Goal: Task Accomplishment & Management: Use online tool/utility

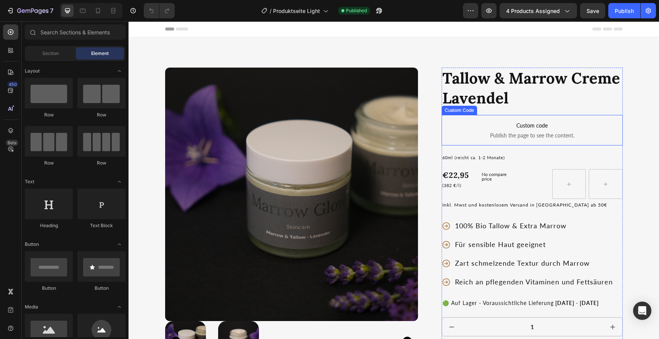
click at [493, 124] on span "Custom code" at bounding box center [532, 125] width 181 height 9
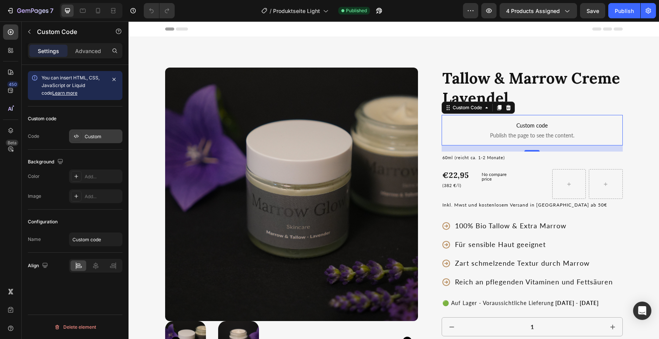
click at [85, 137] on div "Custom" at bounding box center [103, 136] width 36 height 7
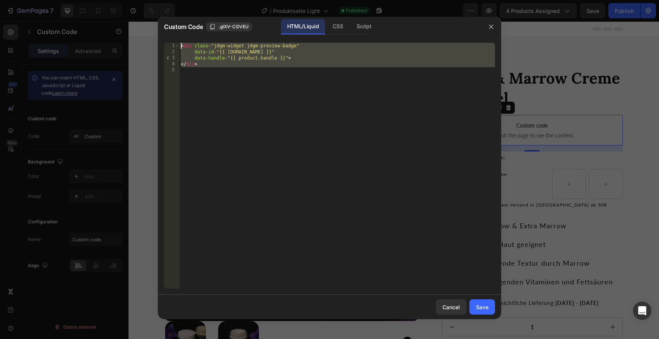
drag, startPoint x: 251, startPoint y: 85, endPoint x: 171, endPoint y: 45, distance: 89.5
click at [171, 45] on div "1 2 3 4 5 < div class = "jdgm-widget jdgm-preview-badge" data-id = "{{ product.…" at bounding box center [329, 166] width 331 height 246
type textarea "<div class="jdgm-widget jdgm-preview-badge" data-id="{{ product.id }}""
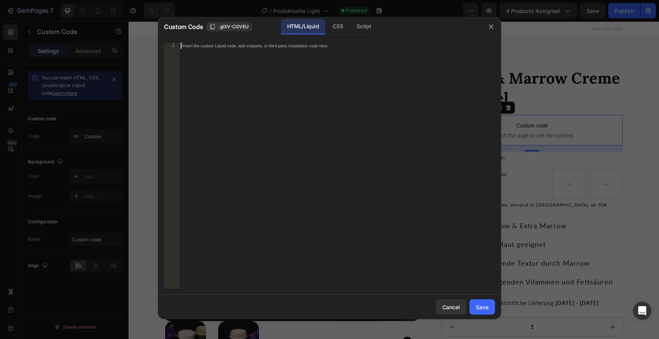
click at [498, 24] on div at bounding box center [491, 27] width 20 height 20
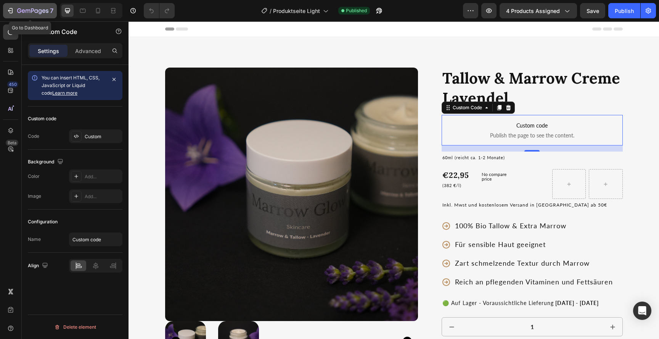
click at [11, 12] on icon "button" at bounding box center [10, 11] width 8 height 8
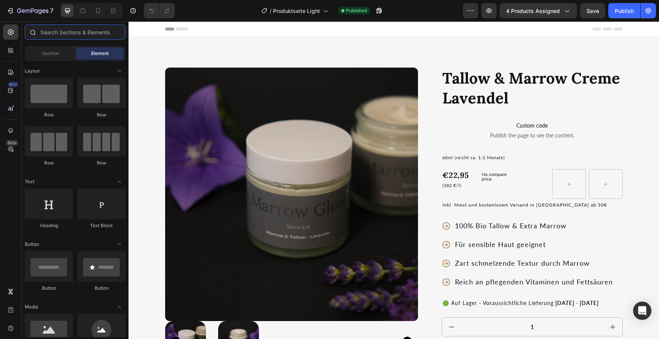
click at [61, 34] on input "text" at bounding box center [75, 31] width 101 height 15
type input "g"
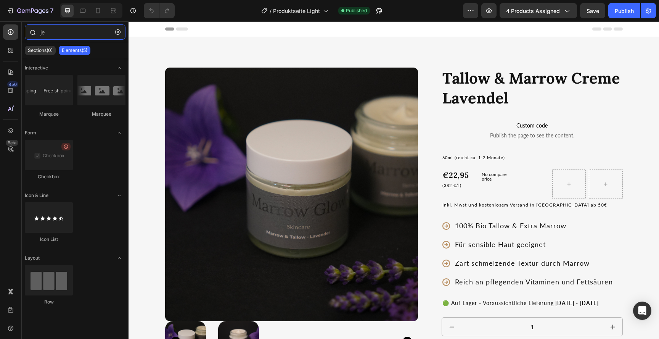
type input "j"
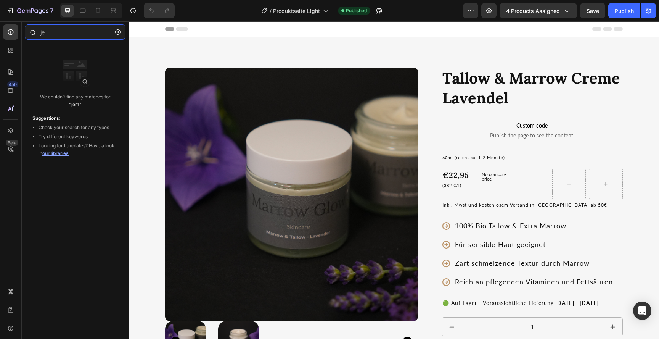
type input "j"
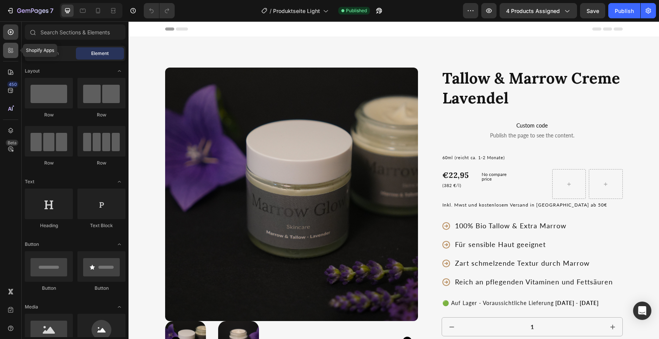
click at [10, 51] on icon at bounding box center [9, 52] width 2 height 2
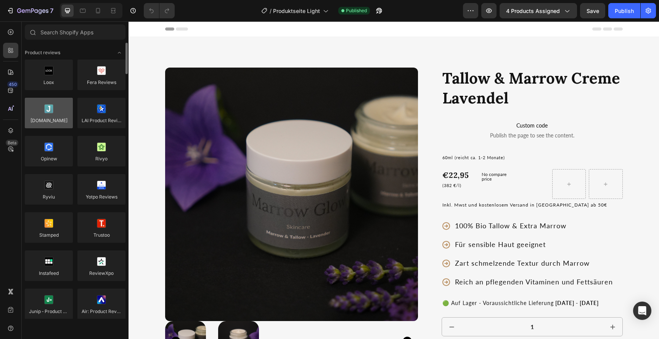
click at [53, 109] on div at bounding box center [49, 113] width 48 height 31
click at [52, 120] on div at bounding box center [49, 113] width 48 height 31
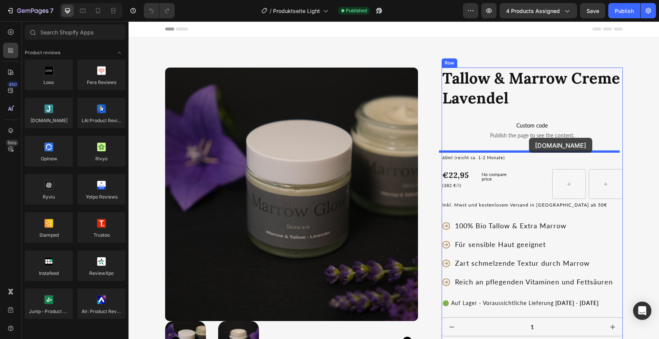
drag, startPoint x: 180, startPoint y: 141, endPoint x: 529, endPoint y: 137, distance: 348.2
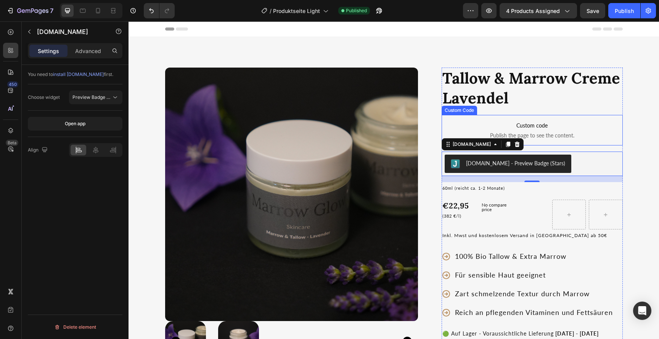
click at [542, 127] on span "Custom code" at bounding box center [532, 125] width 181 height 9
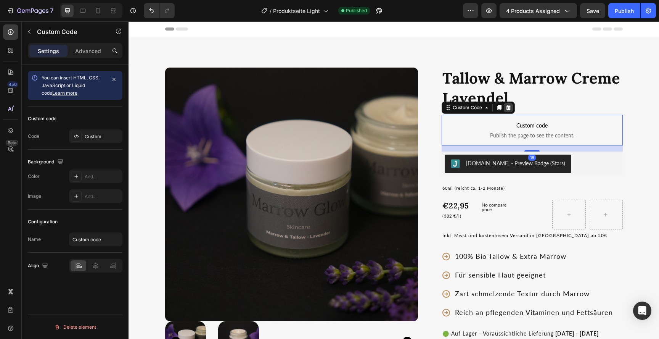
click at [510, 104] on div at bounding box center [508, 107] width 9 height 9
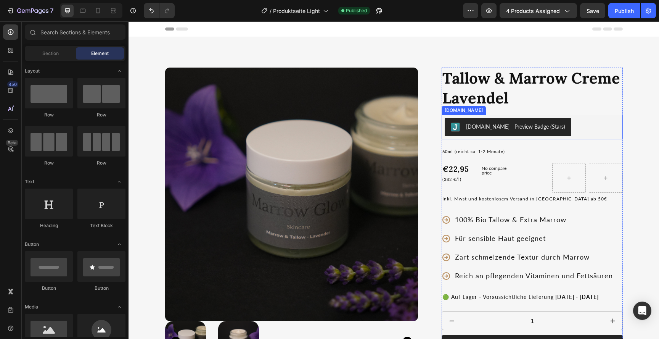
click at [552, 132] on div "[DOMAIN_NAME] - Preview Badge (Stars)" at bounding box center [532, 127] width 175 height 18
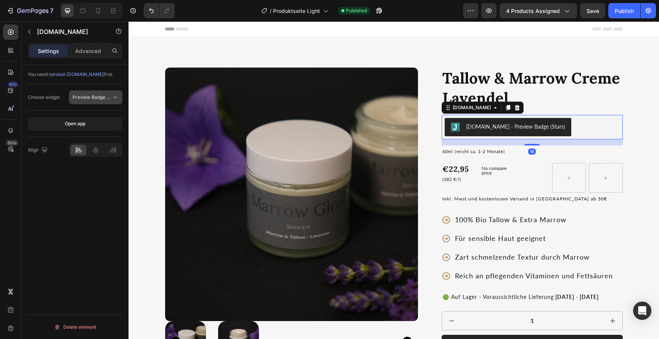
click at [114, 92] on button "Preview Badge (Stars)" at bounding box center [95, 97] width 53 height 14
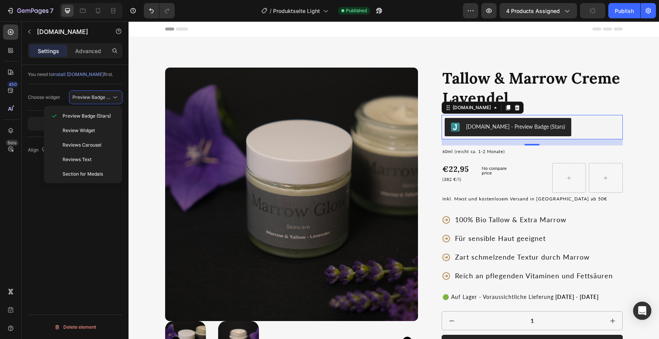
click at [84, 220] on div "You need to install Judge.me first. Choose widget Preview Badge (Stars) Open ap…" at bounding box center [75, 213] width 107 height 296
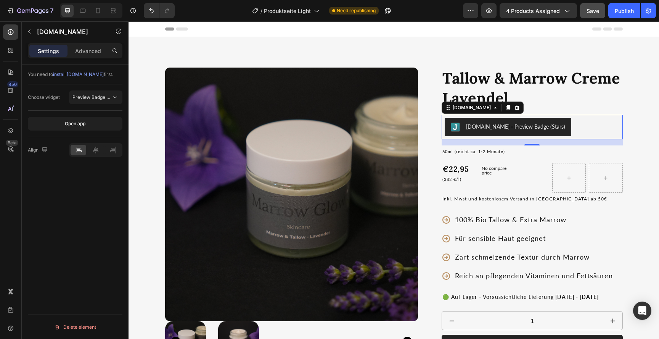
click at [589, 13] on span "Save" at bounding box center [593, 11] width 13 height 6
click at [621, 12] on div "Publish" at bounding box center [624, 11] width 19 height 8
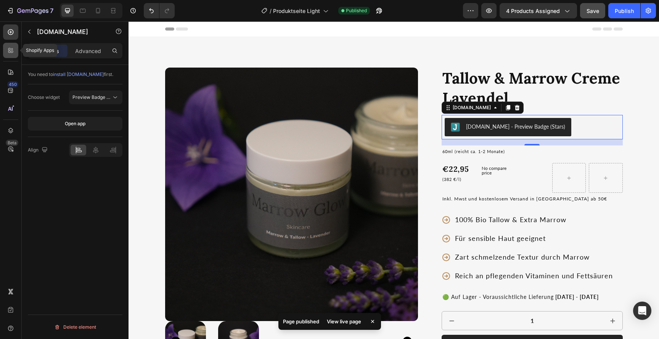
click at [10, 52] on icon at bounding box center [9, 52] width 2 height 2
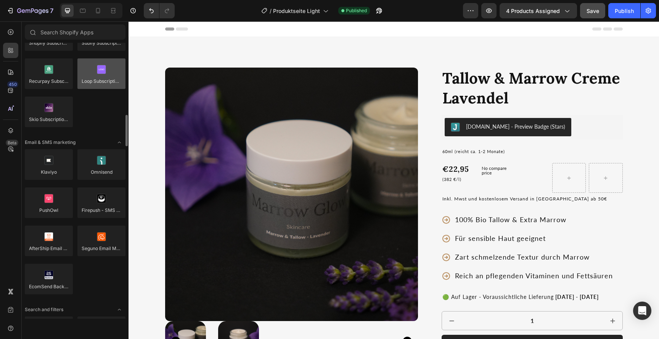
scroll to position [1225, 0]
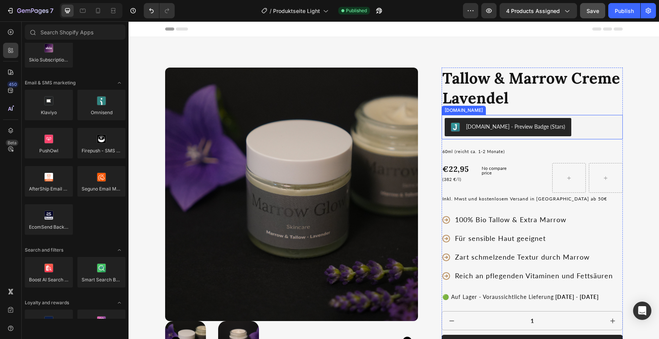
click at [484, 119] on button "[DOMAIN_NAME] - Preview Badge (Stars)" at bounding box center [508, 127] width 127 height 18
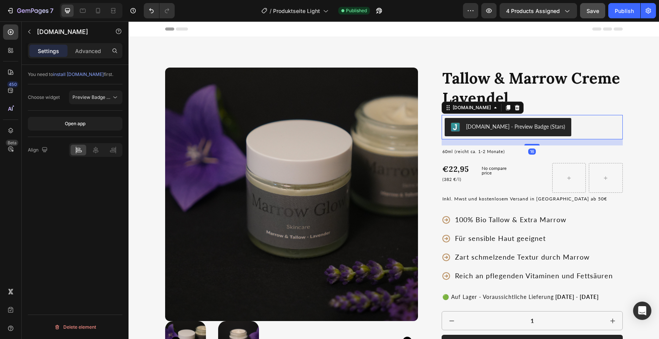
click at [2, 9] on div "7" at bounding box center [28, 10] width 57 height 15
click at [3, 10] on button "7" at bounding box center [30, 10] width 54 height 15
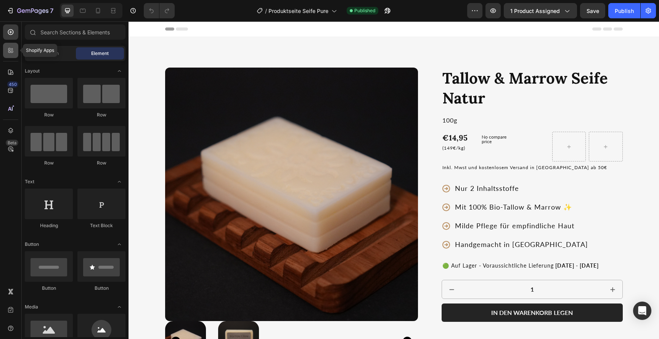
click at [10, 55] on div at bounding box center [10, 50] width 15 height 15
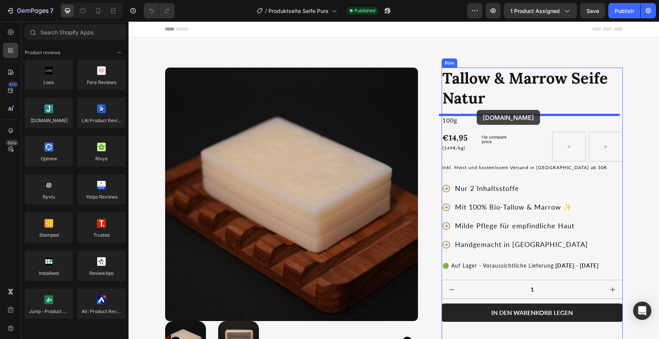
drag, startPoint x: 186, startPoint y: 133, endPoint x: 477, endPoint y: 110, distance: 291.5
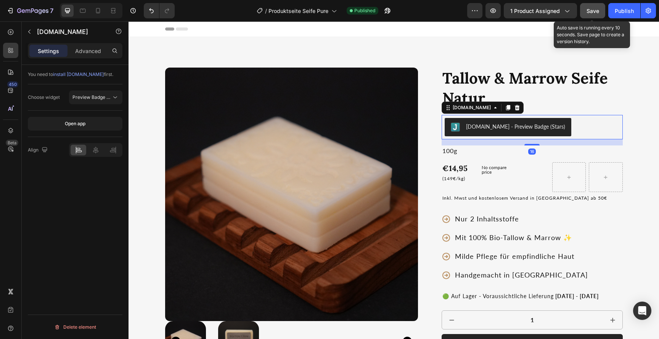
click at [592, 9] on span "Save" at bounding box center [593, 11] width 13 height 6
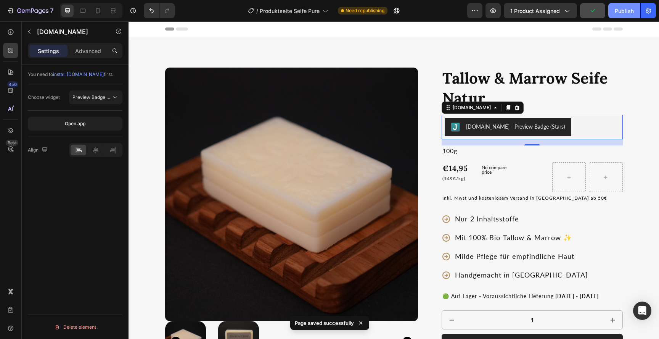
click at [619, 15] on button "Publish" at bounding box center [624, 10] width 32 height 15
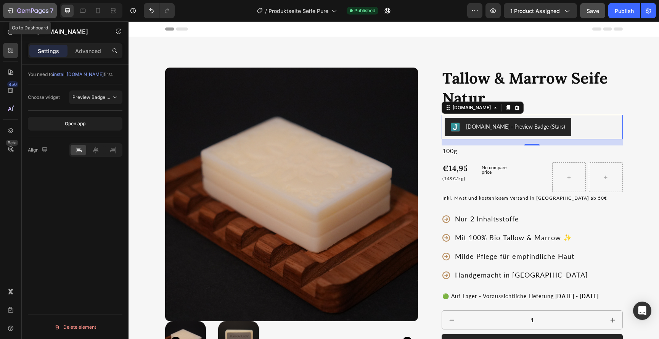
click at [16, 8] on div "7" at bounding box center [29, 10] width 47 height 9
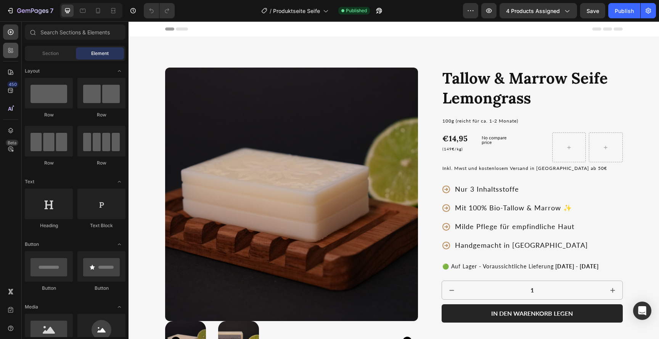
click at [17, 53] on div at bounding box center [10, 50] width 15 height 15
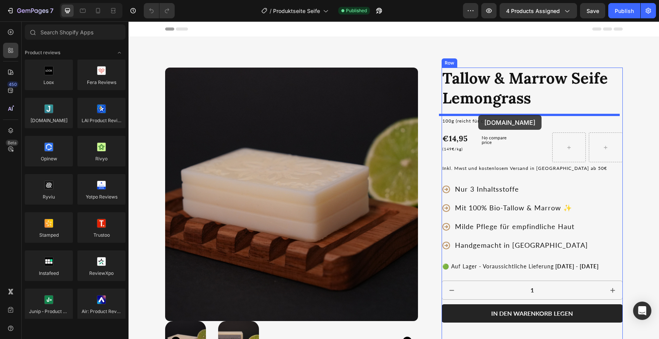
drag, startPoint x: 250, startPoint y: 144, endPoint x: 478, endPoint y: 115, distance: 230.3
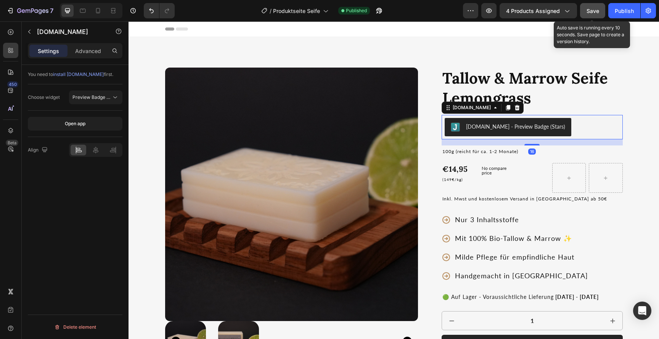
click at [590, 10] on span "Save" at bounding box center [593, 11] width 13 height 6
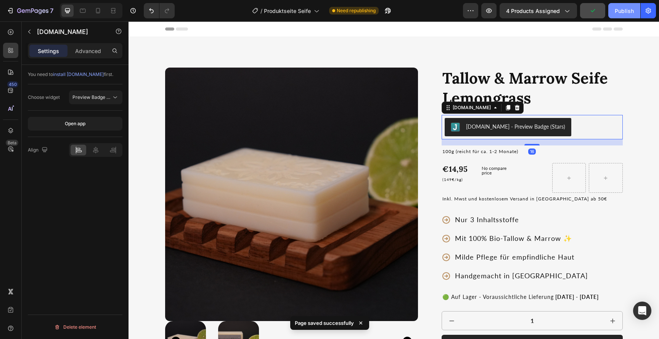
click at [632, 12] on div "Publish" at bounding box center [624, 11] width 19 height 8
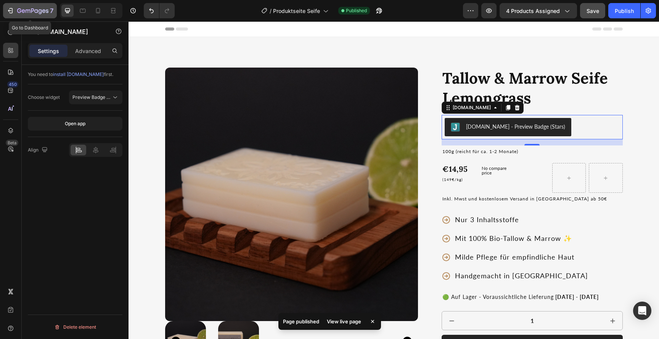
click at [11, 14] on icon "button" at bounding box center [10, 11] width 8 height 8
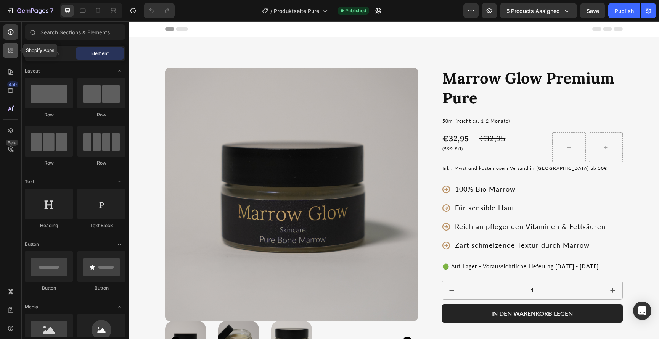
click at [6, 52] on div at bounding box center [10, 50] width 15 height 15
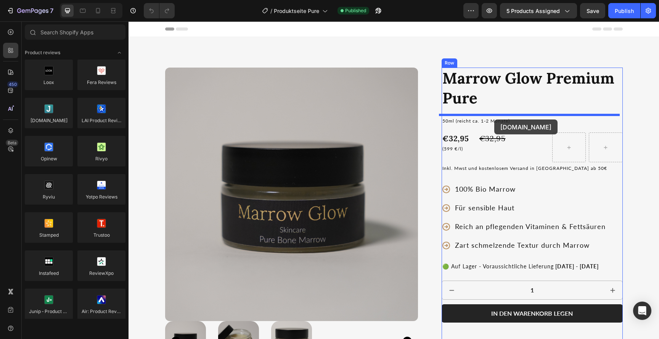
drag, startPoint x: 184, startPoint y: 132, endPoint x: 494, endPoint y: 119, distance: 310.3
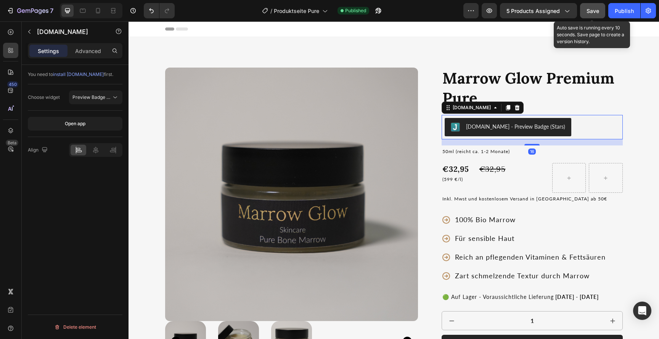
click at [595, 8] on span "Save" at bounding box center [593, 11] width 13 height 6
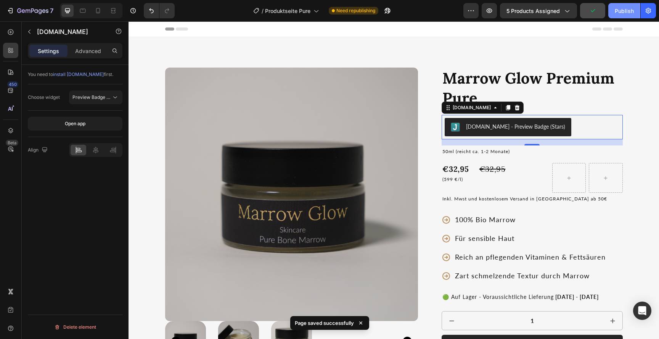
click at [622, 8] on div "Publish" at bounding box center [624, 11] width 19 height 8
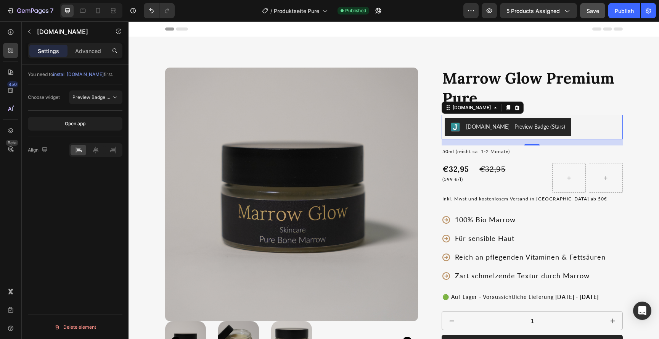
click at [590, 121] on div "[DOMAIN_NAME] - Preview Badge (Stars)" at bounding box center [532, 127] width 175 height 18
click at [85, 126] on div "Open app" at bounding box center [75, 123] width 21 height 7
click at [115, 92] on button "Preview Badge (Stars)" at bounding box center [95, 97] width 53 height 14
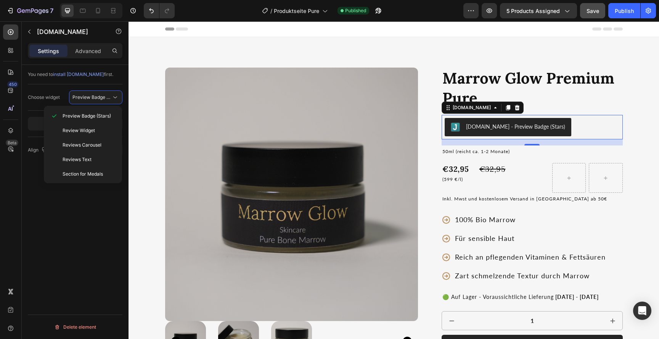
click at [102, 201] on div "You need to install Judge.me first. Choose widget Preview Badge (Stars) Open ap…" at bounding box center [75, 213] width 107 height 296
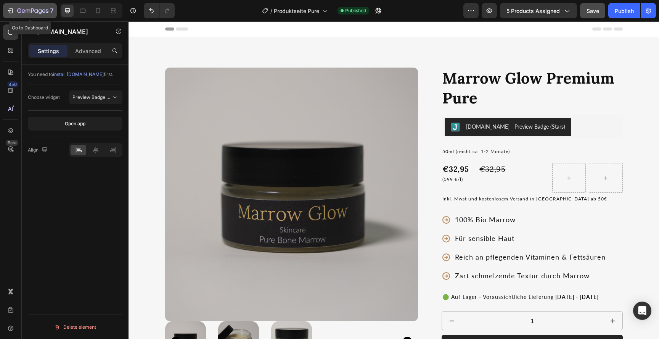
click at [9, 13] on icon "button" at bounding box center [10, 11] width 8 height 8
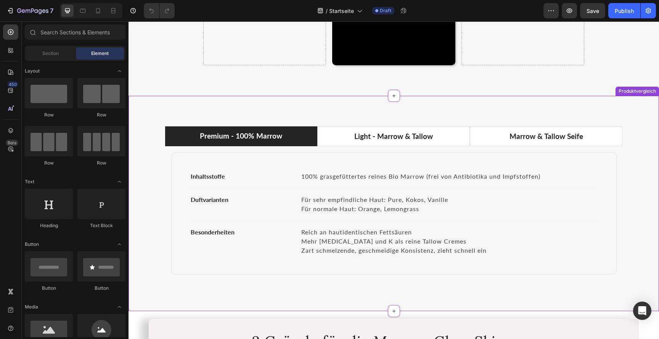
scroll to position [586, 0]
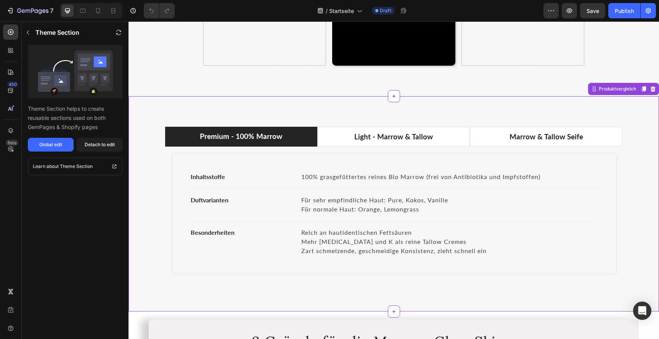
click at [344, 115] on div "Premium - 100% Marrow Light - Marrow & Tallow Marrow & Tallow Seife Inhaltsstof…" at bounding box center [394, 203] width 530 height 215
click at [12, 10] on icon "button" at bounding box center [11, 10] width 3 height 5
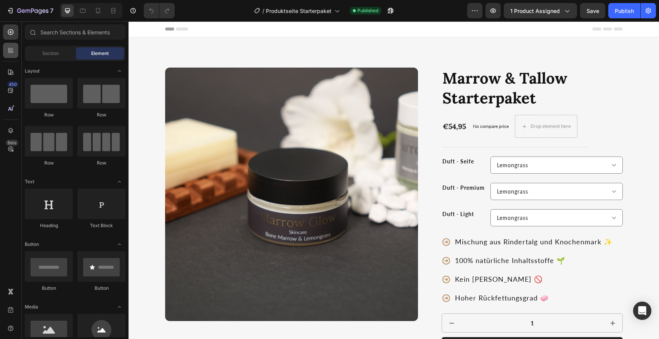
click at [12, 58] on div at bounding box center [10, 50] width 15 height 15
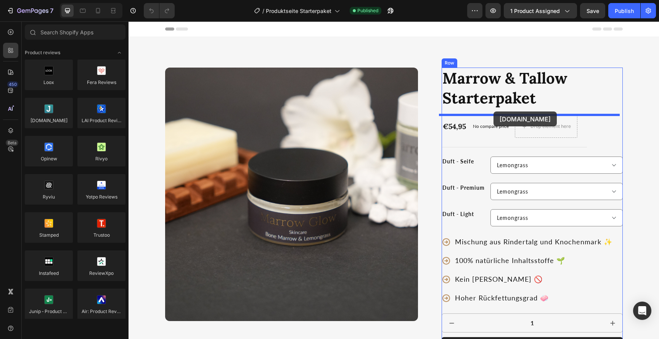
drag, startPoint x: 179, startPoint y: 133, endPoint x: 493, endPoint y: 111, distance: 315.4
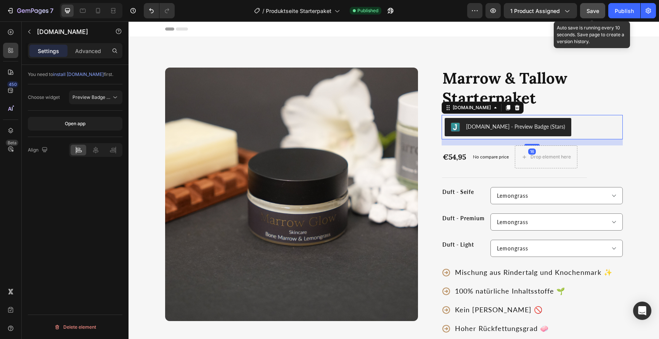
click at [589, 8] on span "Save" at bounding box center [593, 11] width 13 height 6
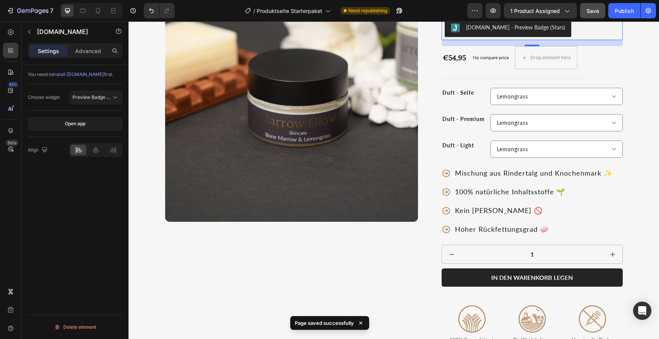
scroll to position [141, 0]
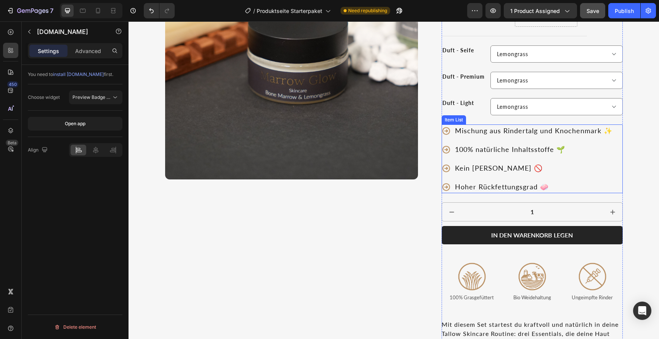
click at [493, 130] on p "Mischung aus Rindertalg und Knochenmark ✨" at bounding box center [534, 130] width 158 height 10
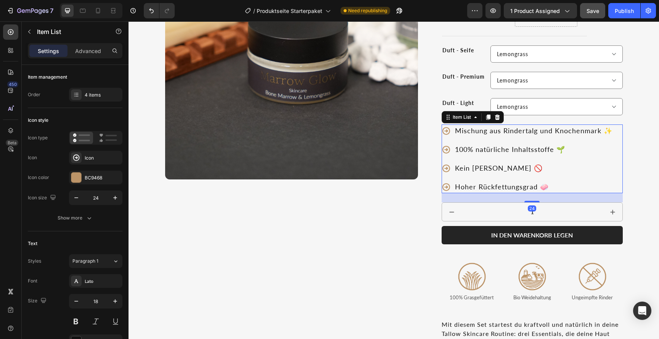
click at [493, 130] on p "Mischung aus Rindertalg und Knochenmark ✨" at bounding box center [534, 130] width 158 height 10
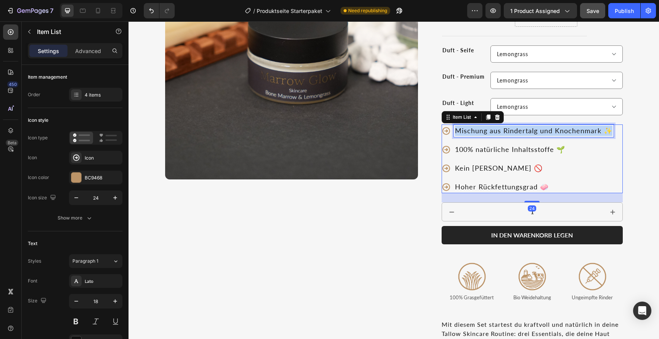
click at [493, 130] on p "Mischung aus Rindertalg und Knochenmark ✨" at bounding box center [534, 130] width 158 height 10
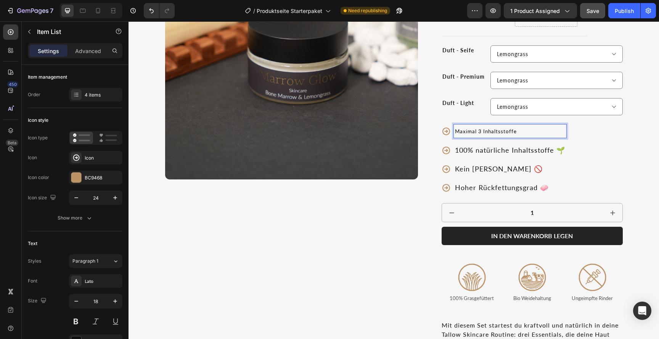
click at [486, 130] on span "Maximal 3 Inhaltsstoffe" at bounding box center [486, 131] width 62 height 6
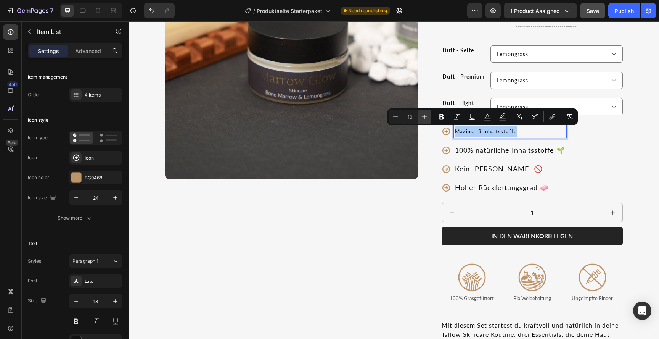
click at [426, 117] on icon "Editor contextual toolbar" at bounding box center [425, 117] width 8 height 8
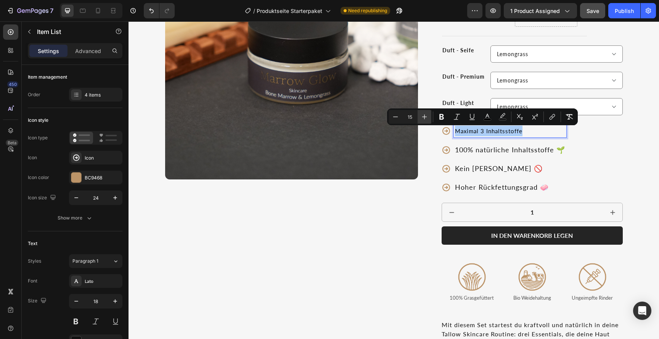
click at [426, 117] on icon "Editor contextual toolbar" at bounding box center [425, 117] width 8 height 8
type input "18"
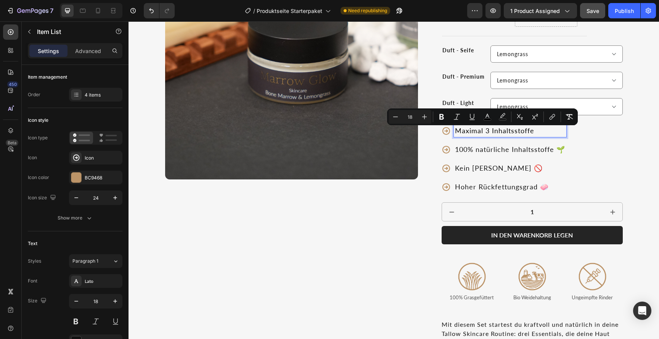
click at [602, 146] on div "Maximal 3 Inhaltsstoffe 100% natürliche Inhaltsstoffe 🌱 Kein Jojoba Öl 🚫 Hoher …" at bounding box center [532, 158] width 181 height 69
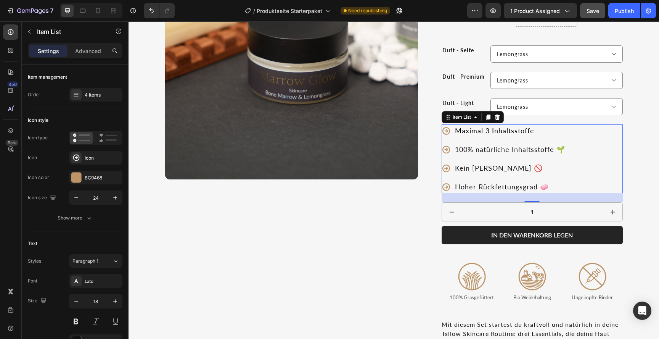
click at [549, 155] on div "100% natürliche Inhaltsstoffe 🌱" at bounding box center [510, 149] width 113 height 13
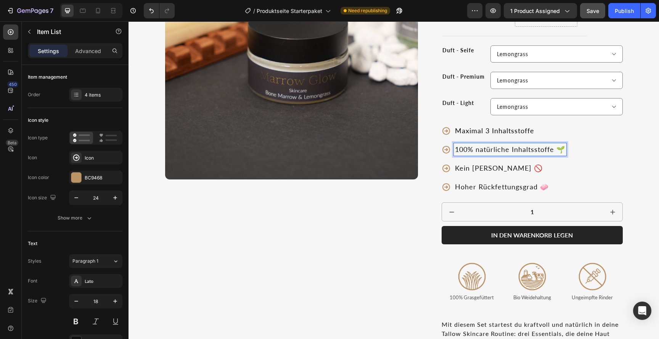
click at [482, 151] on p "100% natürliche Inhaltsstoffe 🌱" at bounding box center [510, 149] width 110 height 10
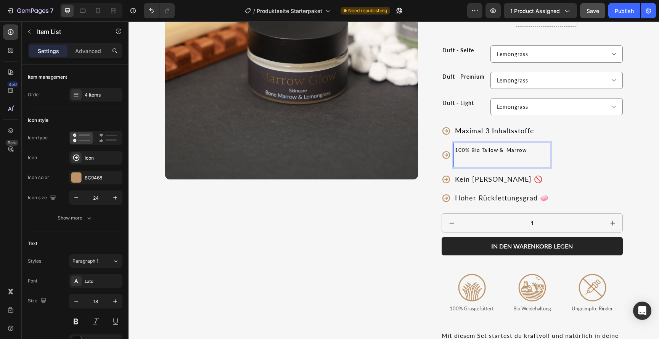
click at [458, 150] on span "100% Bio Tallow & Marrow" at bounding box center [491, 150] width 72 height 6
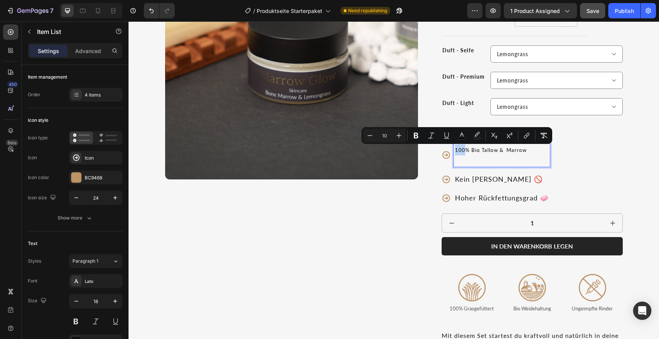
type input "18"
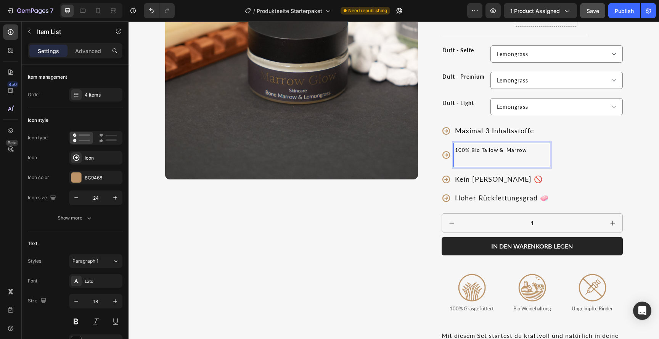
click at [469, 159] on p "100% Bio Tallow & Marrow" at bounding box center [502, 154] width 94 height 21
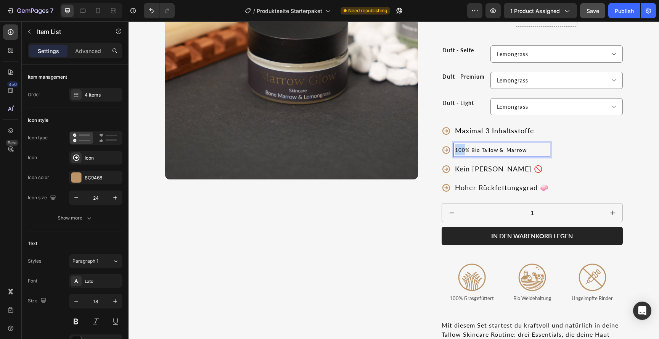
click at [459, 146] on p "100% Bio Tallow & Marrow" at bounding box center [502, 149] width 94 height 11
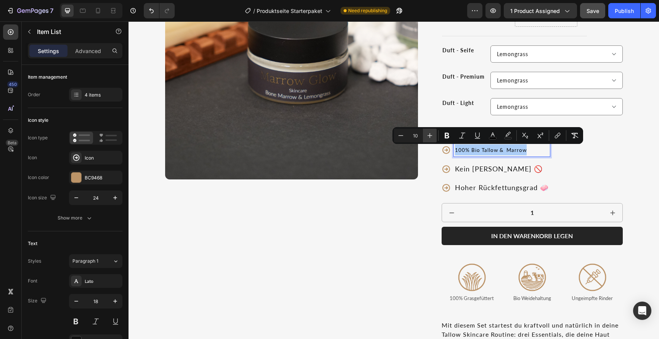
click at [434, 131] on button "Plus" at bounding box center [430, 136] width 14 height 14
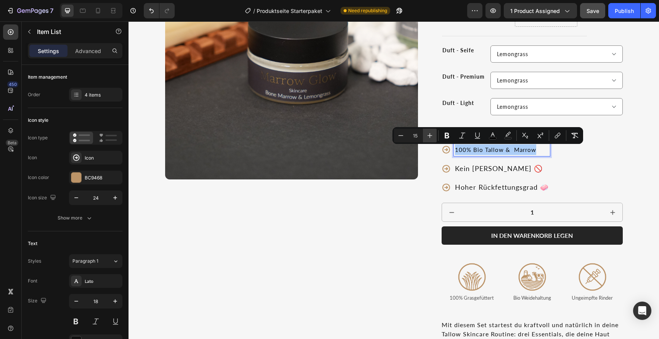
click at [434, 131] on button "Plus" at bounding box center [430, 136] width 14 height 14
type input "18"
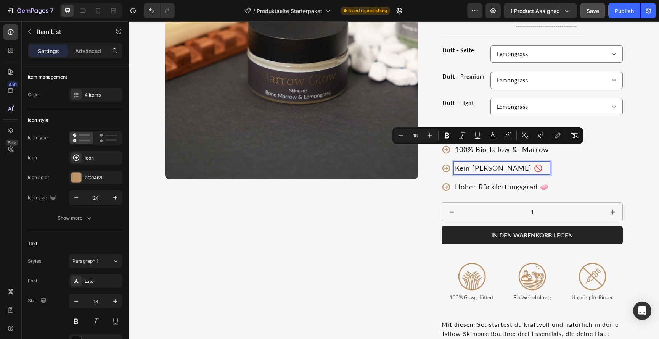
click at [490, 167] on p "Kein Jojoba Öl 🚫" at bounding box center [502, 168] width 94 height 10
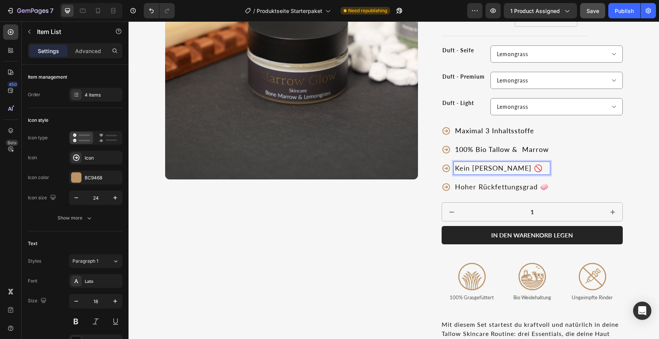
click at [490, 167] on p "Kein Jojoba Öl 🚫" at bounding box center [502, 168] width 94 height 10
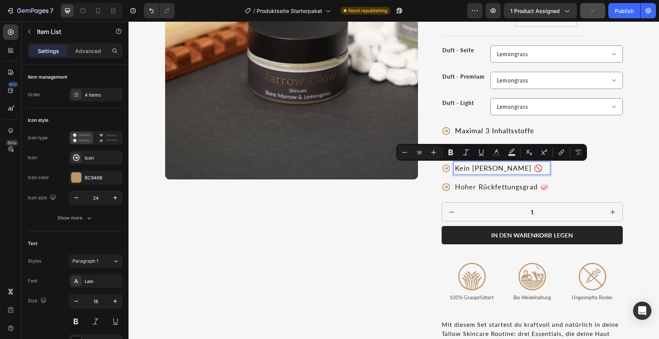
click at [485, 166] on p "Kein Jojoba Öl 🚫" at bounding box center [502, 168] width 94 height 10
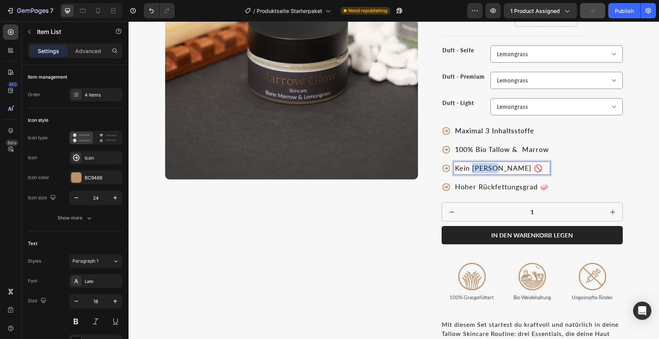
click at [485, 166] on p "Kein Jojoba Öl 🚫" at bounding box center [502, 168] width 94 height 10
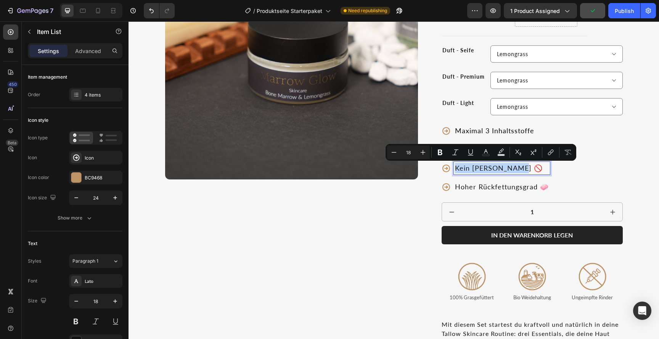
type input "10"
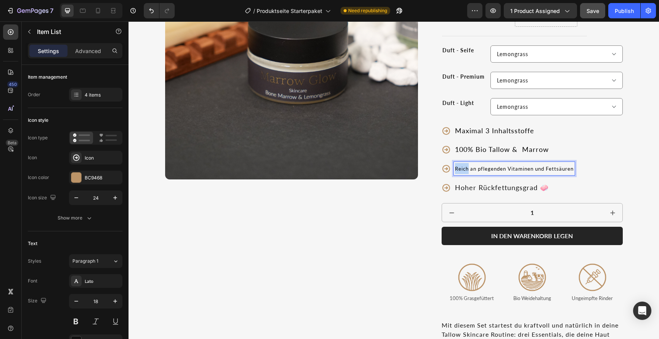
click at [455, 166] on span "Reich an pflegenden Vitaminen und Fettsäuren" at bounding box center [514, 169] width 119 height 6
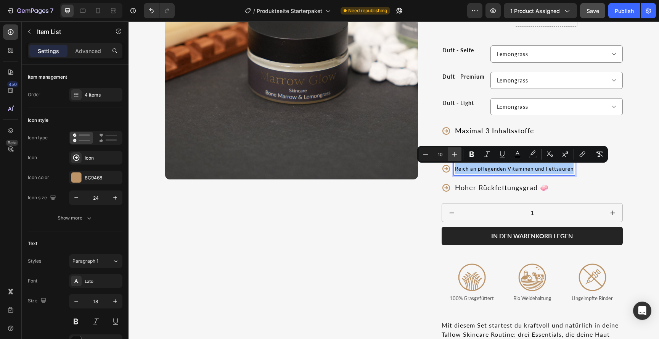
click at [456, 152] on icon "Editor contextual toolbar" at bounding box center [455, 154] width 8 height 8
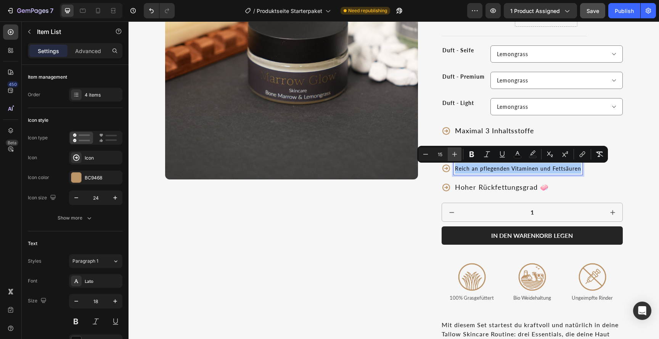
click at [456, 152] on icon "Editor contextual toolbar" at bounding box center [455, 154] width 8 height 8
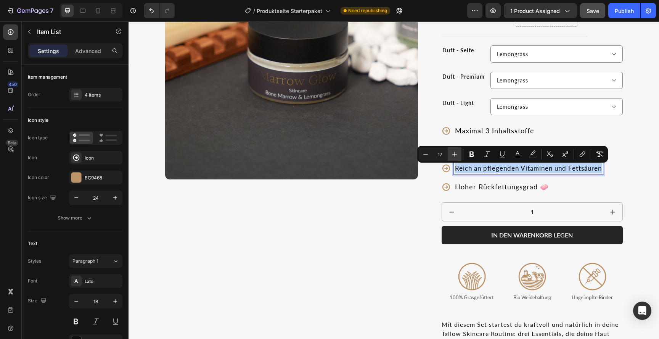
type input "18"
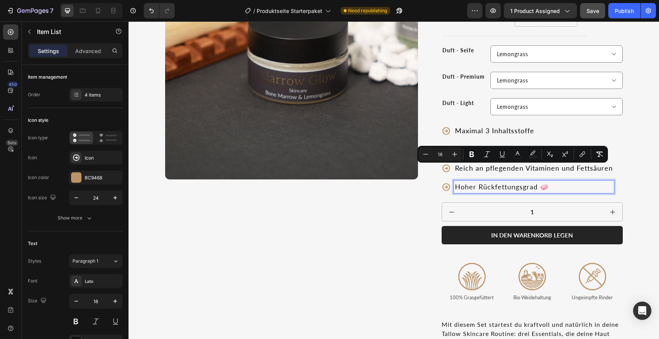
click at [466, 183] on p "Hoher Rückfettungsgrad 🧼" at bounding box center [534, 187] width 158 height 10
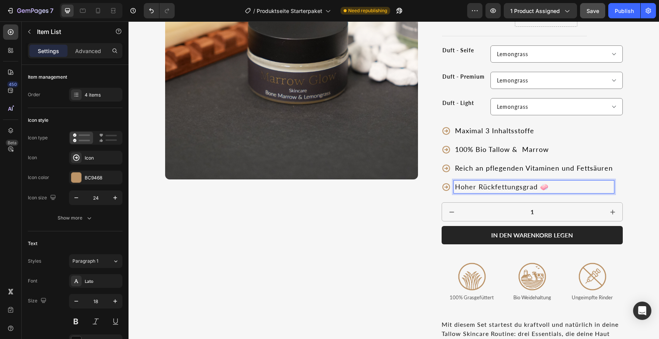
click at [504, 186] on p "Hoher Rückfettungsgrad 🧼" at bounding box center [534, 187] width 158 height 10
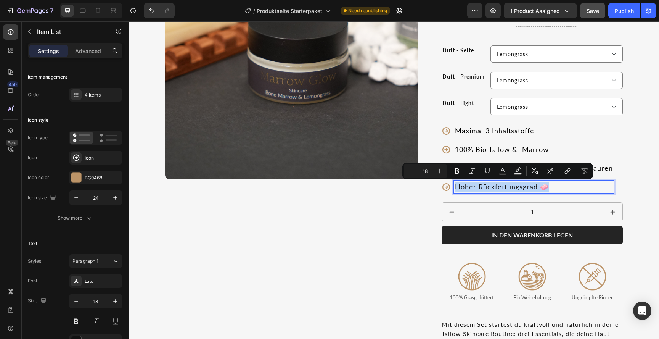
type input "10"
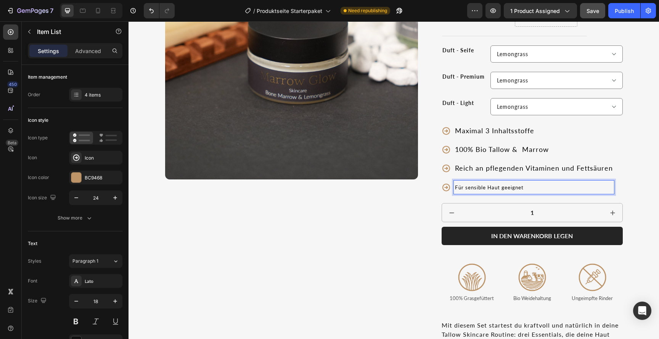
click at [471, 185] on span "Für sensible Haut geeignet" at bounding box center [489, 187] width 69 height 6
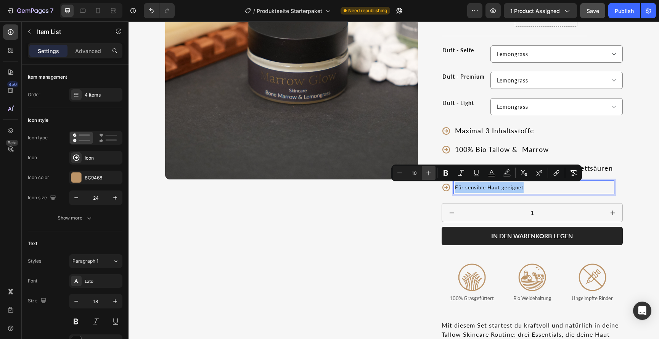
click at [429, 175] on icon "Editor contextual toolbar" at bounding box center [429, 173] width 8 height 8
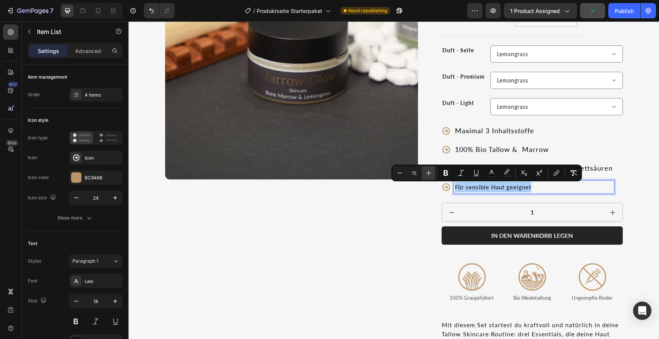
click at [429, 175] on icon "Editor contextual toolbar" at bounding box center [429, 173] width 8 height 8
type input "18"
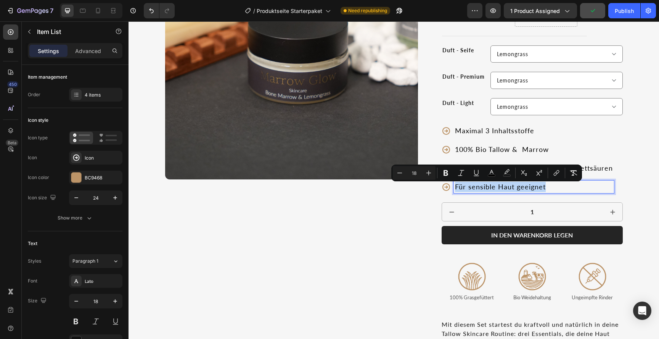
click at [414, 213] on div "Product Images" at bounding box center [291, 251] width 253 height 650
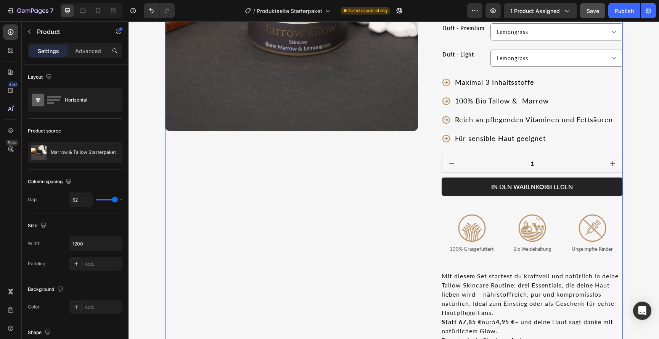
scroll to position [124, 0]
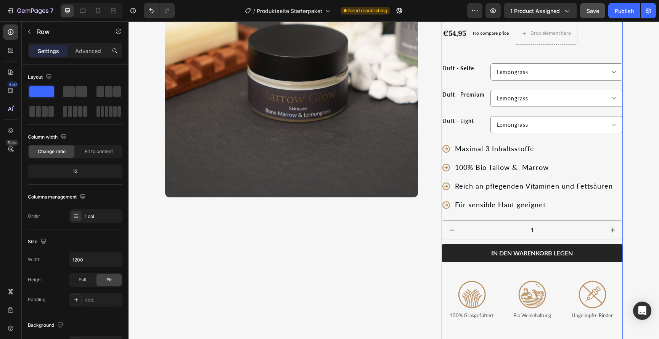
click at [483, 212] on div "Marrow & Tallow Starterpaket Product Title Judge.me - Preview Badge (Stars) Jud…" at bounding box center [532, 269] width 181 height 650
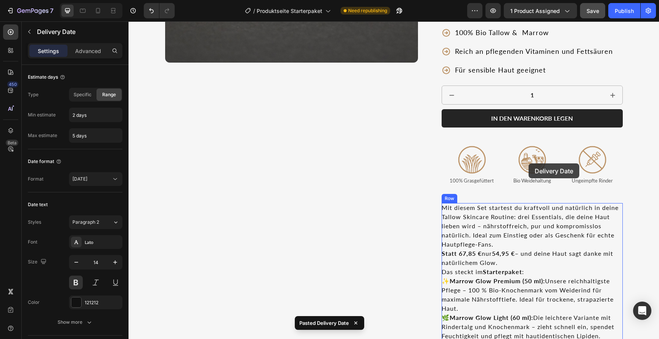
scroll to position [254, 0]
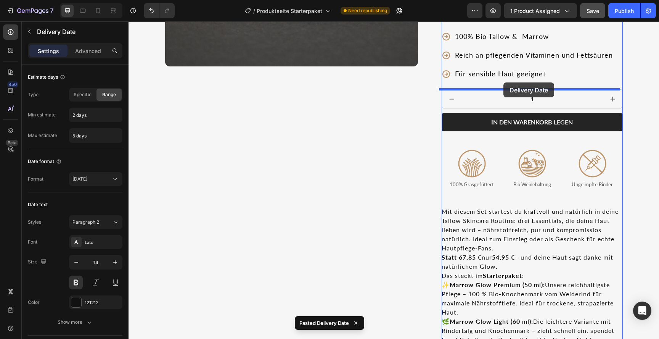
drag, startPoint x: 528, startPoint y: 228, endPoint x: 503, endPoint y: 82, distance: 147.4
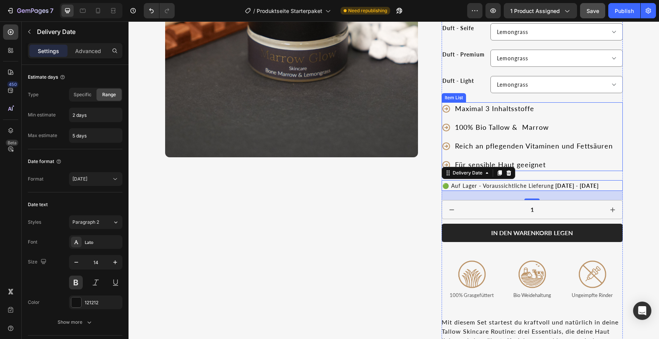
click at [400, 233] on div "Product Images" at bounding box center [291, 239] width 253 height 670
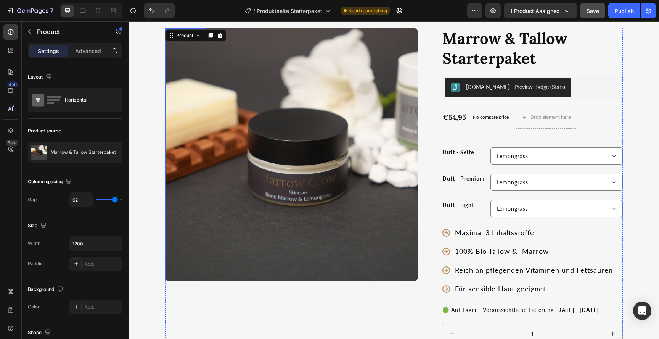
scroll to position [0, 0]
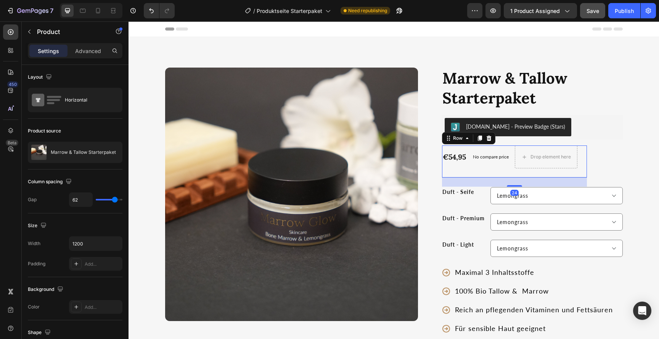
click at [484, 165] on div "No compare price Product Price" at bounding box center [491, 156] width 42 height 23
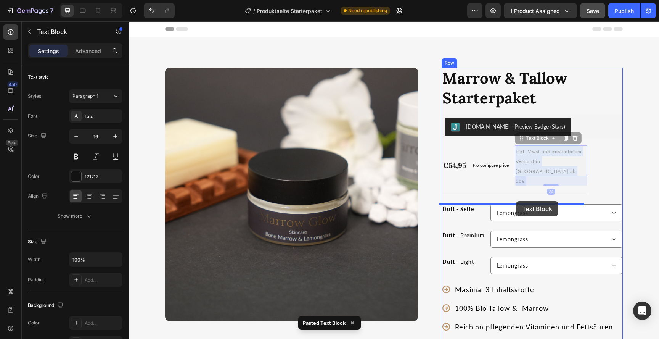
drag, startPoint x: 534, startPoint y: 158, endPoint x: 516, endPoint y: 201, distance: 47.2
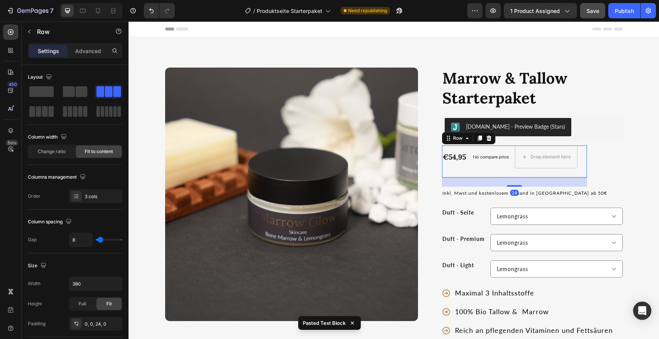
click at [530, 175] on div "€54,95 Product Price Product Price No compare price Product Price Drop element …" at bounding box center [514, 161] width 145 height 32
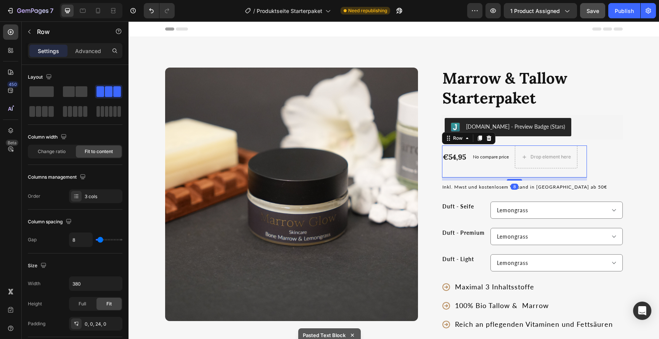
drag, startPoint x: 516, startPoint y: 185, endPoint x: 517, endPoint y: 161, distance: 24.4
click at [517, 161] on div "€54,95 Product Price Product Price No compare price Product Price Drop element …" at bounding box center [514, 161] width 145 height 32
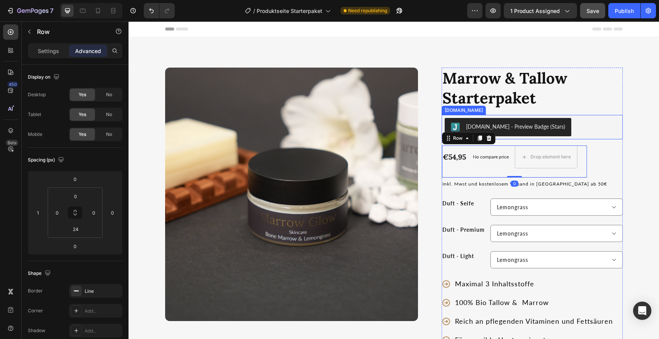
click at [608, 131] on div "[DOMAIN_NAME] - Preview Badge (Stars)" at bounding box center [532, 127] width 175 height 18
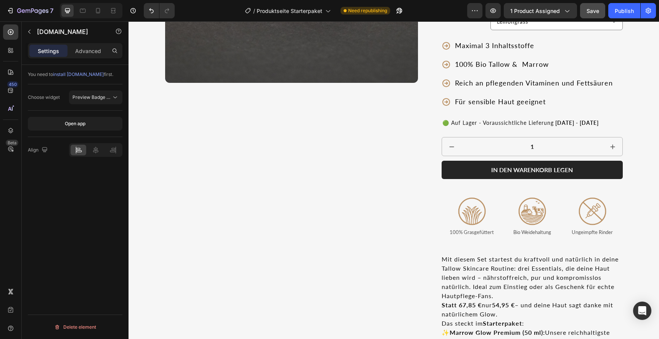
scroll to position [242, 0]
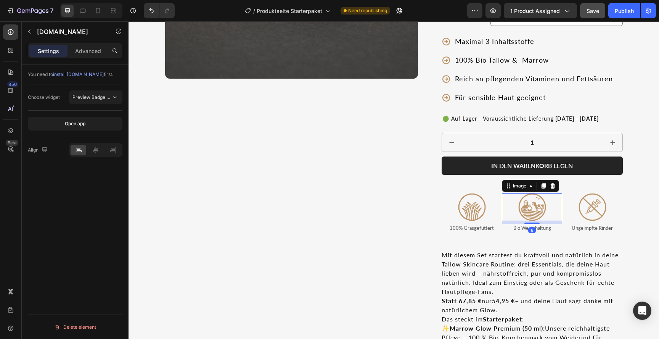
click at [502, 201] on div at bounding box center [532, 207] width 60 height 28
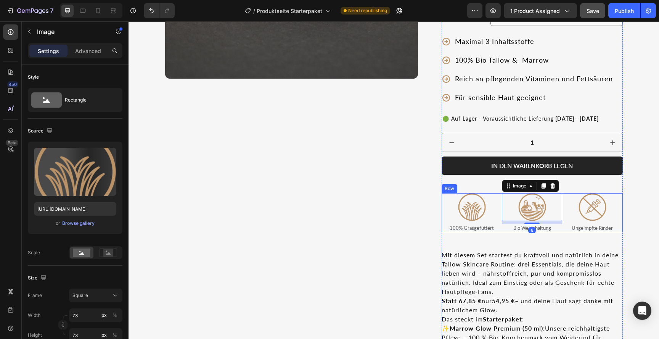
click at [497, 200] on div at bounding box center [472, 207] width 60 height 28
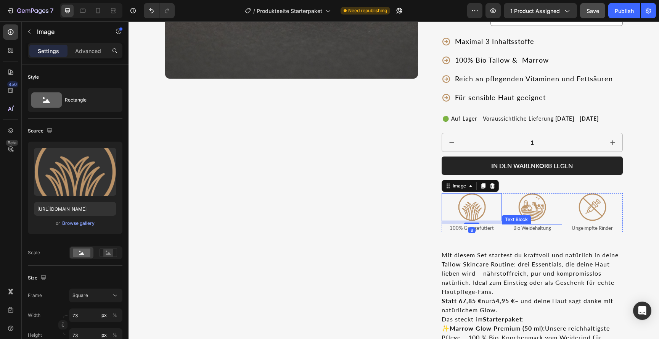
click at [502, 231] on div "Bio Weidehaltung" at bounding box center [532, 228] width 60 height 8
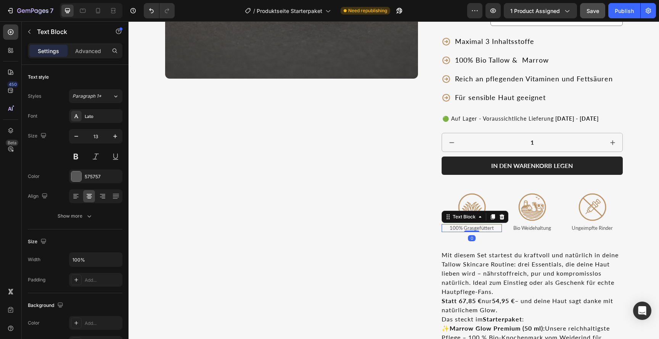
click at [498, 230] on div "100% Grasgefüttert" at bounding box center [472, 228] width 60 height 8
click at [502, 225] on div "Bio Weidehaltung" at bounding box center [532, 228] width 60 height 8
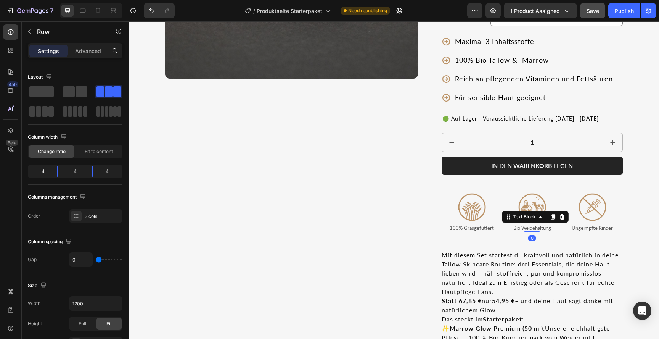
click at [499, 220] on div "Image 100% Grasgefüttert Text Block" at bounding box center [472, 212] width 60 height 39
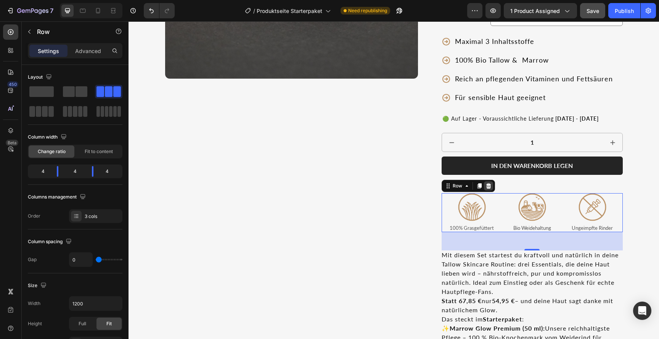
click at [484, 190] on div at bounding box center [488, 185] width 9 height 9
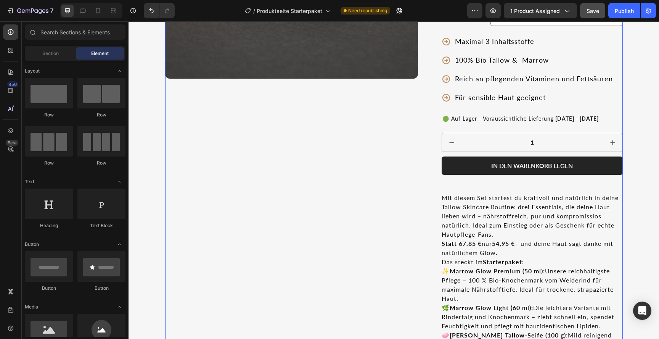
click at [432, 188] on div "Product Images Marrow & Tallow Starterpaket Product Title Judge.me - Preview Ba…" at bounding box center [394, 137] width 458 height 624
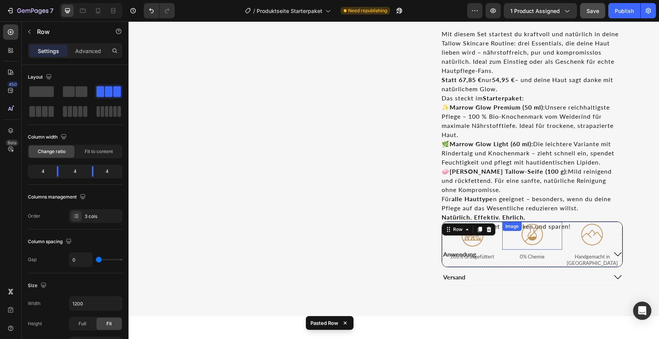
scroll to position [437, 0]
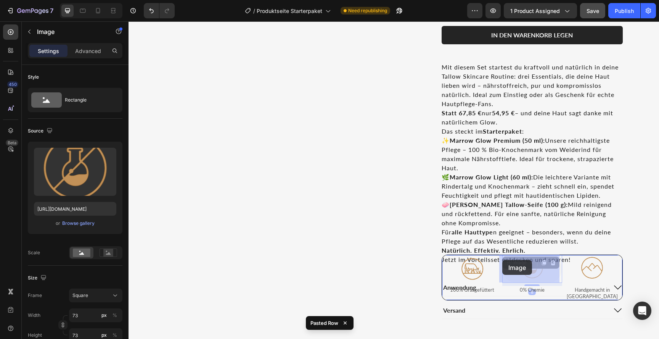
drag, startPoint x: 500, startPoint y: 271, endPoint x: 502, endPoint y: 261, distance: 10.5
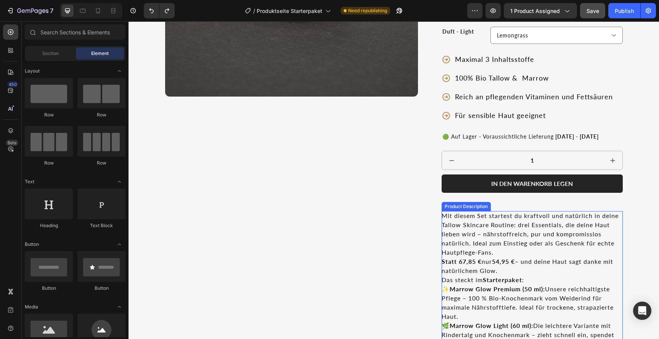
click at [465, 247] on div "Mit diesem Set startest du kraftvoll und natürlich in deine Tallow Skincare Rou…" at bounding box center [532, 311] width 181 height 201
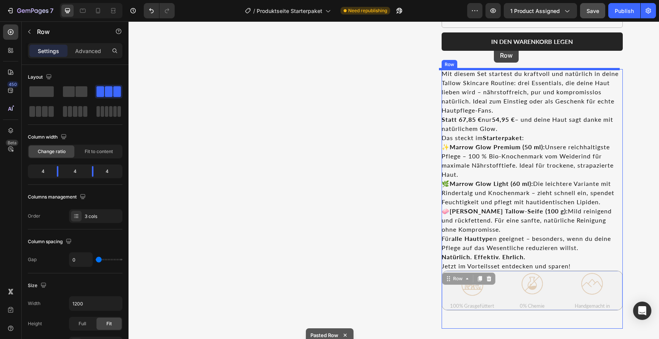
scroll to position [343, 0]
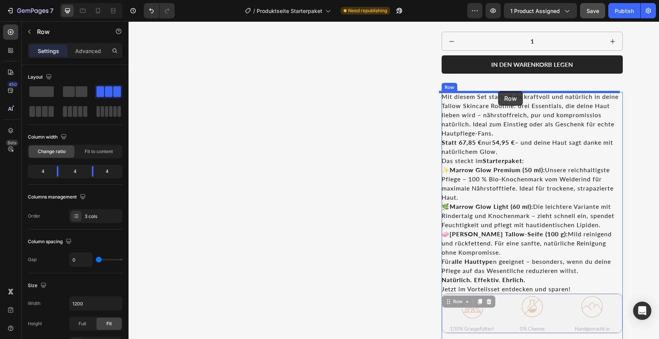
drag, startPoint x: 496, startPoint y: 221, endPoint x: 498, endPoint y: 91, distance: 130.1
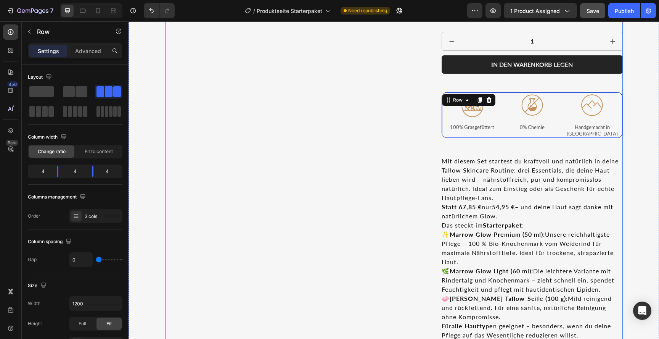
click at [370, 182] on div "Product Images" at bounding box center [291, 68] width 253 height 688
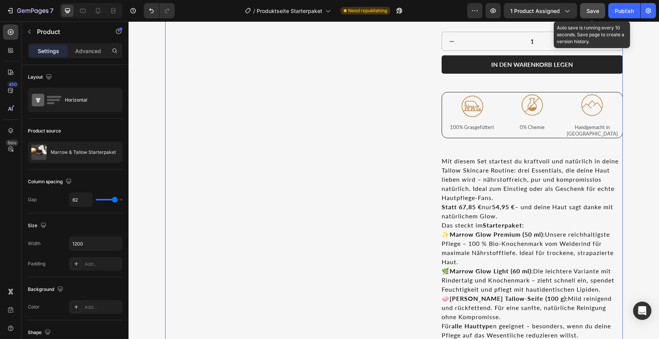
click at [594, 7] on div "Save" at bounding box center [593, 11] width 13 height 8
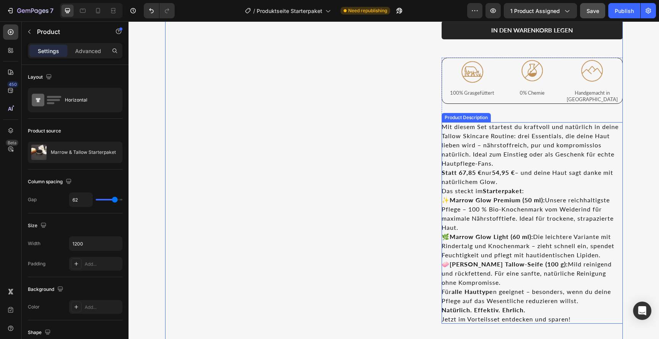
scroll to position [419, 0]
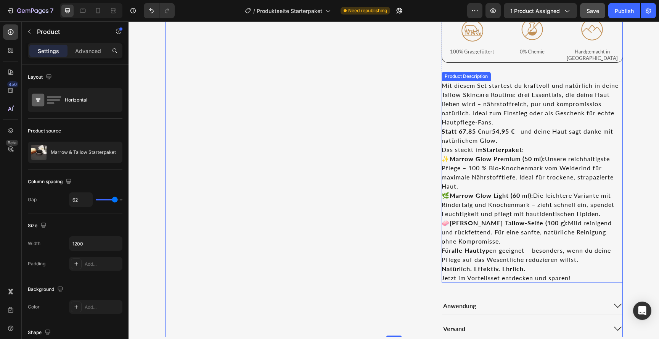
click at [494, 113] on div "Mit diesem Set startest du kraftvoll und natürlich in deine Tallow Skincare Rou…" at bounding box center [532, 181] width 181 height 201
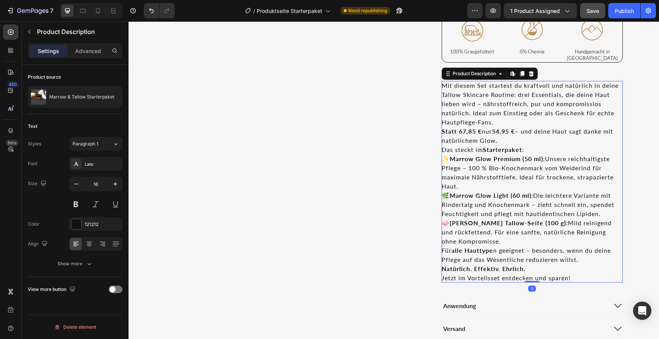
click at [507, 117] on div "Mit diesem Set startest du kraftvoll und natürlich in deine Tallow Skincare Rou…" at bounding box center [532, 181] width 181 height 201
click at [505, 114] on div "Mit diesem Set startest du kraftvoll und natürlich in deine Tallow Skincare Rou…" at bounding box center [532, 181] width 181 height 201
click at [510, 71] on icon at bounding box center [511, 73] width 3 height 5
click at [598, 10] on span "Save" at bounding box center [593, 11] width 13 height 6
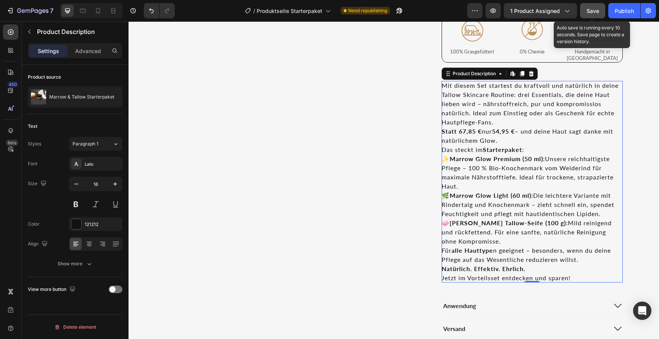
click at [588, 13] on span "Save" at bounding box center [593, 11] width 13 height 6
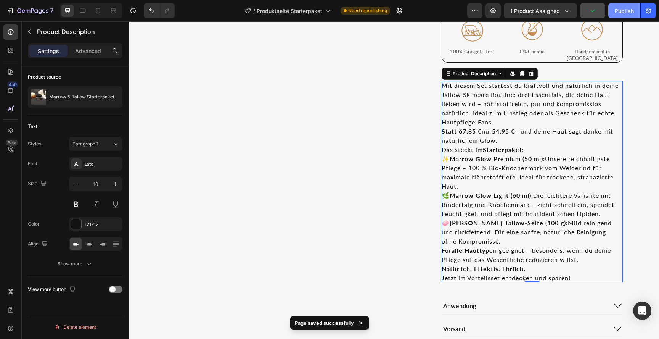
click at [630, 15] on button "Publish" at bounding box center [624, 10] width 32 height 15
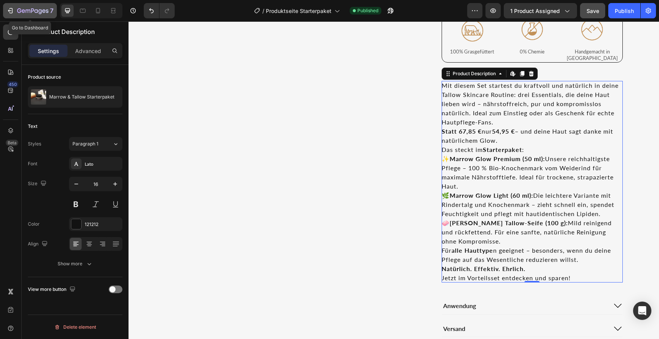
click at [12, 7] on icon "button" at bounding box center [10, 11] width 8 height 8
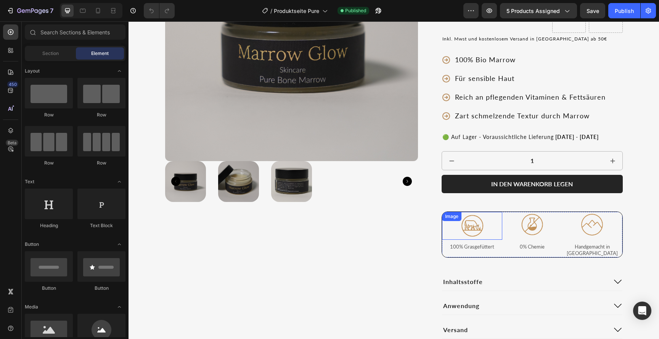
scroll to position [151, 0]
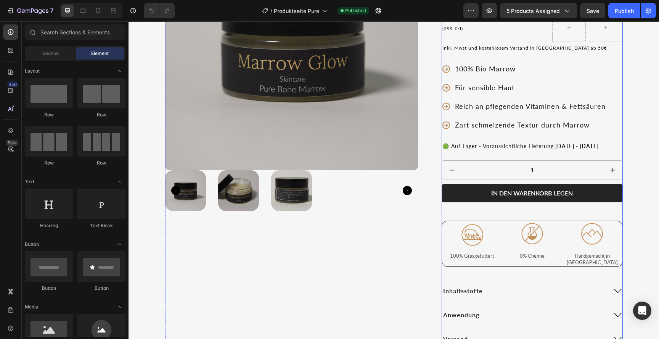
click at [501, 138] on div "Marrow Glow Premium Pure Product Title Judge.me - Preview Badge (Stars) Judge.m…" at bounding box center [532, 132] width 181 height 431
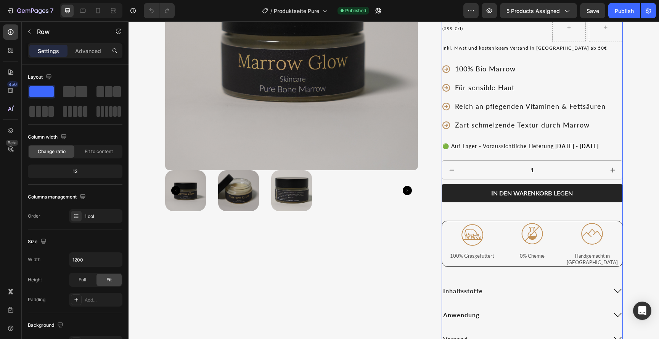
click at [510, 147] on span "🟢 Auf Lager - Voraussichtliche Lieferung" at bounding box center [497, 146] width 111 height 6
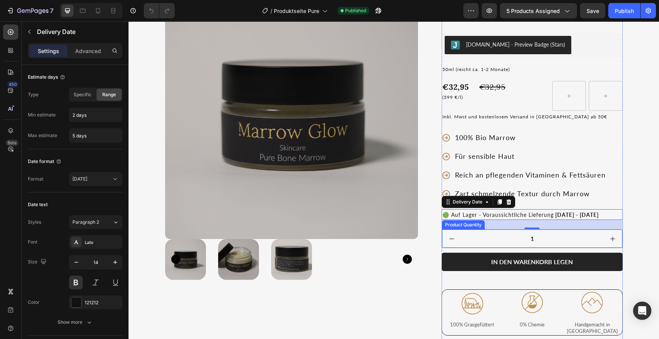
scroll to position [81, 0]
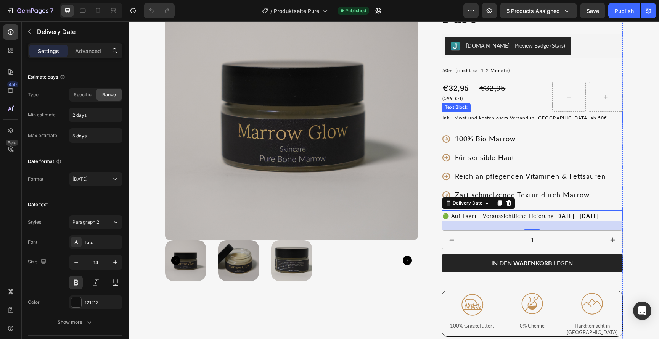
click at [470, 117] on span "Inkl. Mwst und kostenlosem Versand in [GEOGRAPHIC_DATA] ab 50€" at bounding box center [524, 118] width 165 height 6
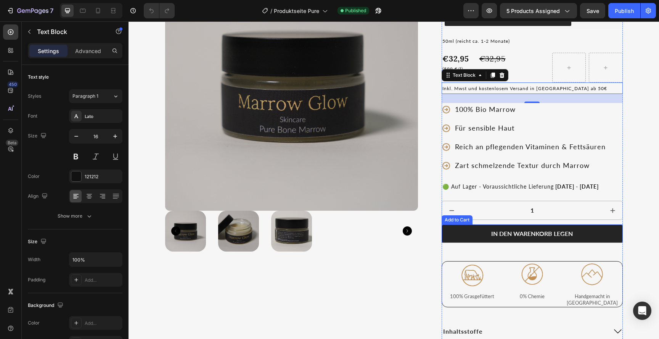
scroll to position [167, 0]
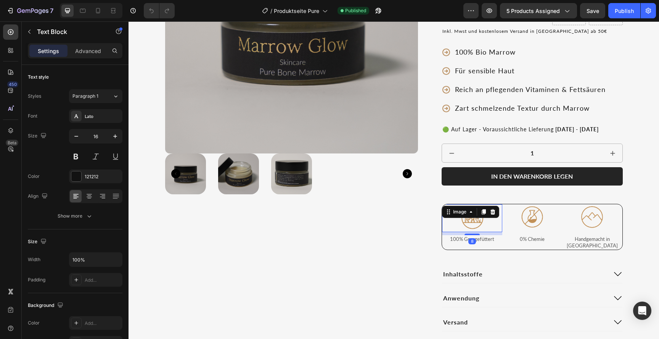
click at [490, 229] on div at bounding box center [472, 218] width 60 height 28
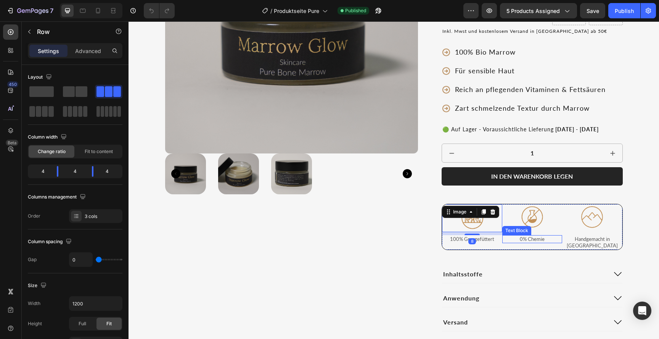
click at [506, 243] on div "Image 8 100% Grasgefüttert Text Block Image 0% Chemie Text Block Image Handgema…" at bounding box center [532, 227] width 181 height 46
click at [504, 239] on p "0% Chemie" at bounding box center [532, 239] width 58 height 6
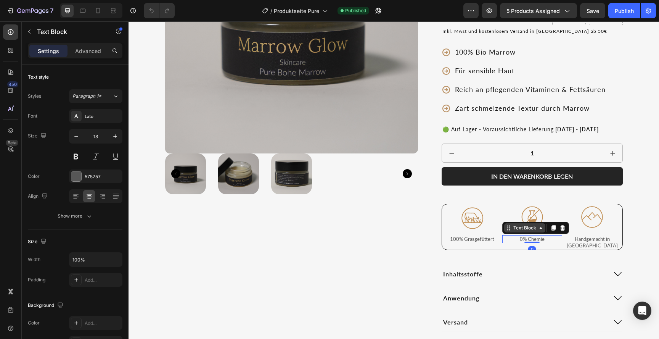
click at [504, 223] on div "Text Block" at bounding box center [524, 227] width 41 height 9
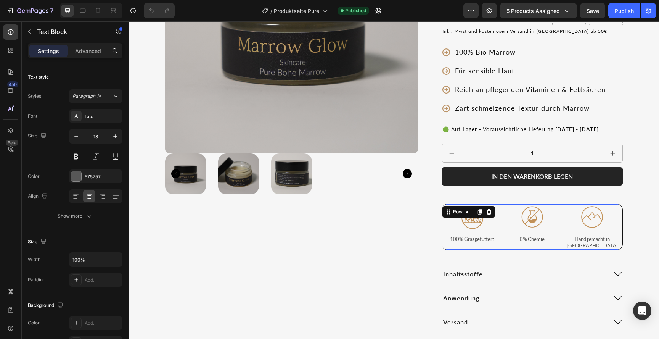
click at [495, 204] on div "Image 100% Grasgefüttert Text Block" at bounding box center [472, 226] width 60 height 45
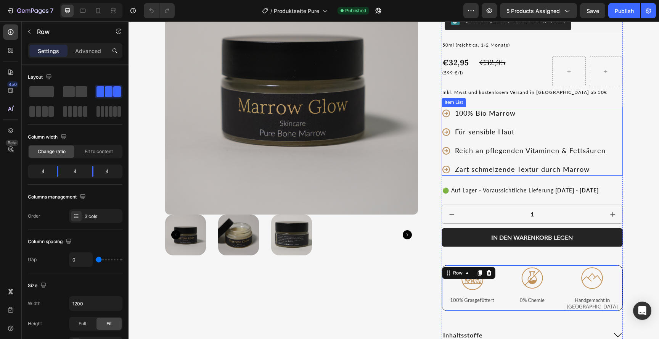
scroll to position [0, 0]
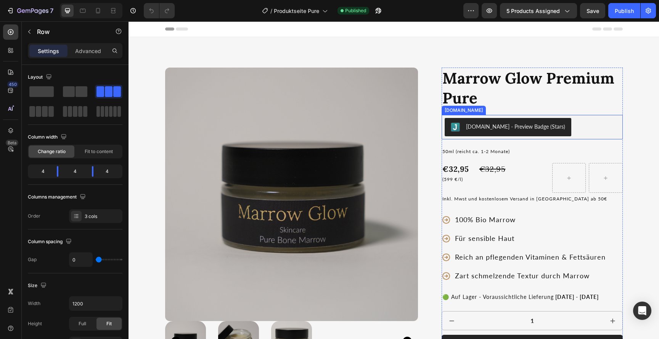
click at [566, 133] on div "[DOMAIN_NAME] - Preview Badge (Stars)" at bounding box center [532, 127] width 175 height 18
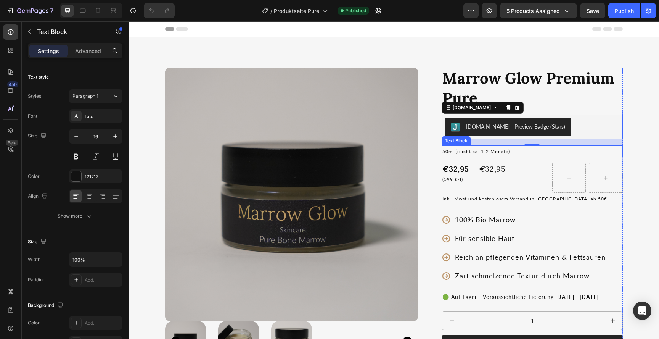
click at [456, 154] on p "50ml ( reicht ca. 1-2 Monate)" at bounding box center [531, 151] width 179 height 10
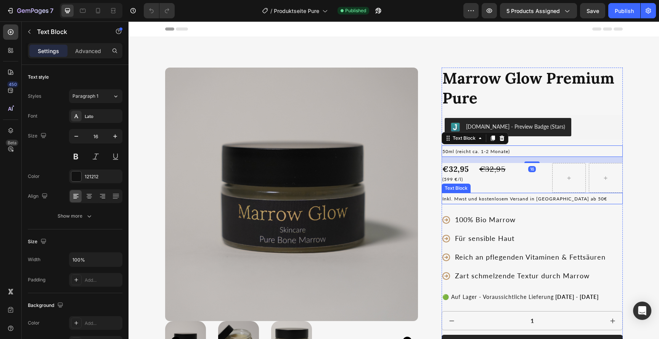
click at [471, 199] on span "Inkl. Mwst und kostenlosem Versand in [GEOGRAPHIC_DATA] ab 50€" at bounding box center [524, 199] width 165 height 6
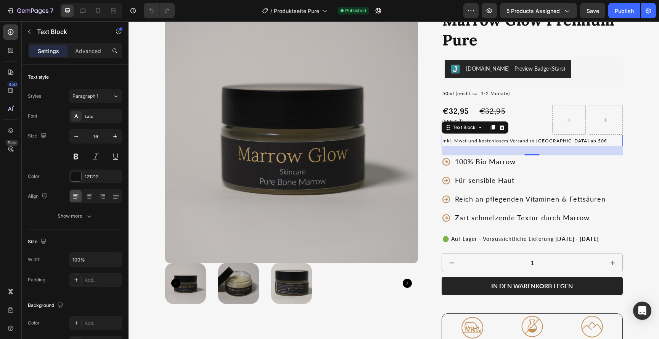
scroll to position [77, 0]
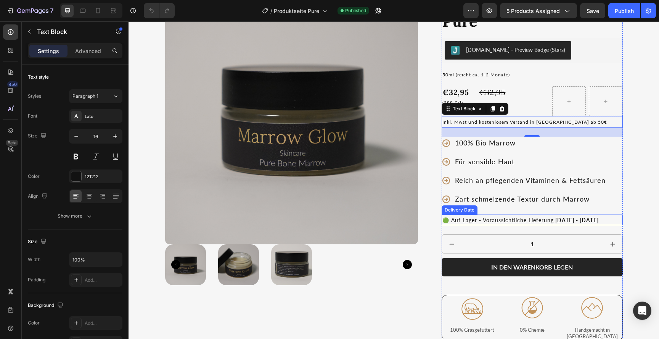
click at [490, 224] on div "🟢 Auf Lager - Voraussichtliche Lieferung Oct 01 - Oct 04" at bounding box center [532, 219] width 181 height 11
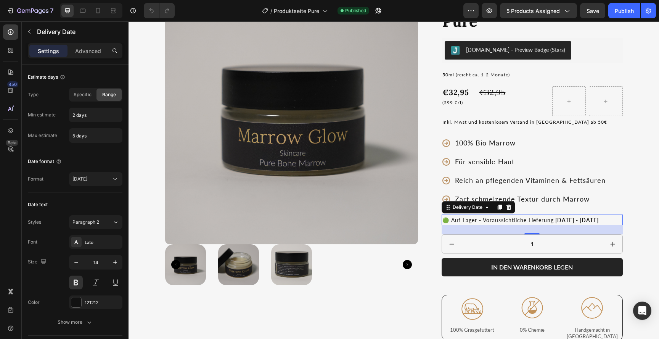
click at [484, 221] on span "🟢 Auf Lager - Voraussichtliche Lieferung" at bounding box center [497, 220] width 111 height 6
click at [498, 204] on icon at bounding box center [500, 206] width 4 height 5
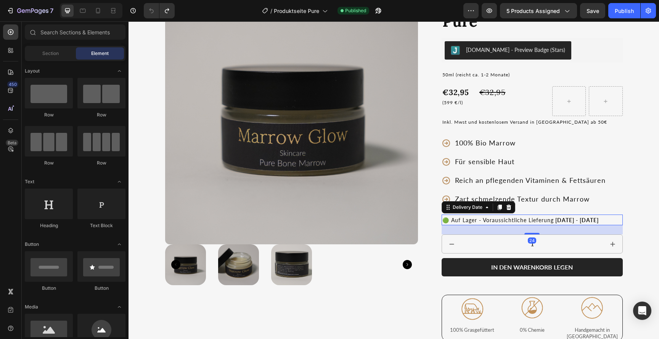
click at [494, 220] on span "🟢 Auf Lager - Voraussichtliche Lieferung" at bounding box center [497, 220] width 111 height 6
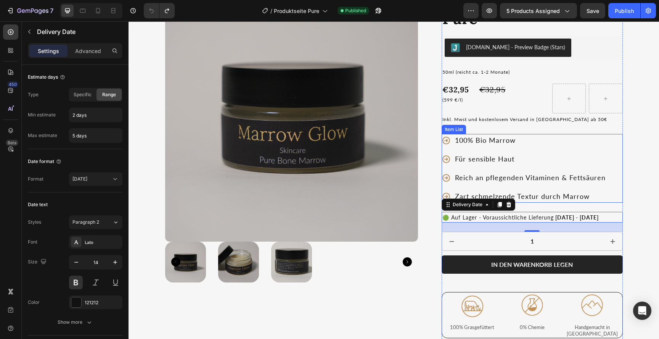
scroll to position [171, 0]
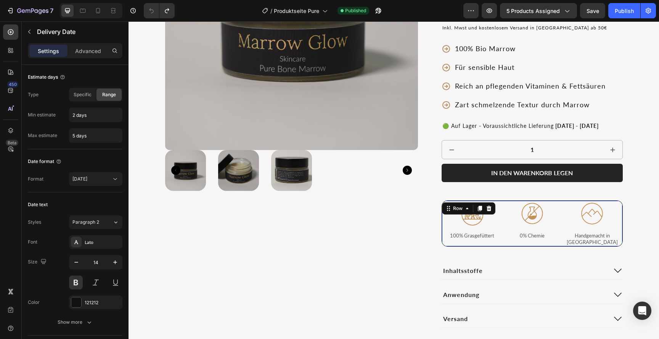
click at [502, 222] on div "Image 0% Chemie Text Block" at bounding box center [532, 223] width 60 height 45
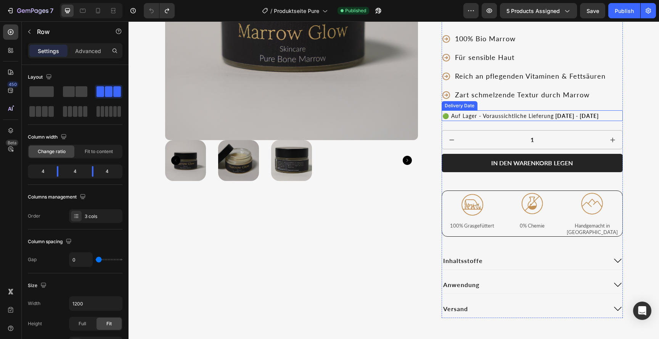
scroll to position [6, 0]
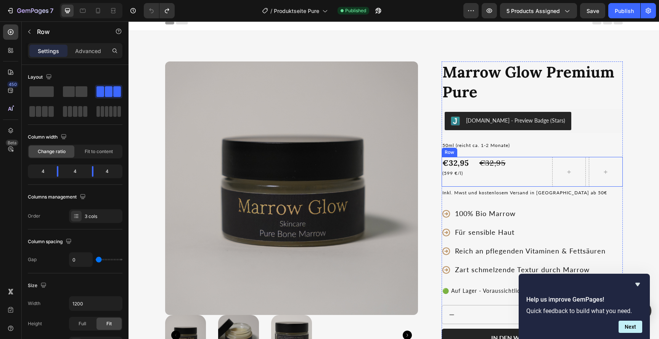
click at [501, 180] on div "€32,95 Product Price Product Price" at bounding box center [496, 172] width 34 height 30
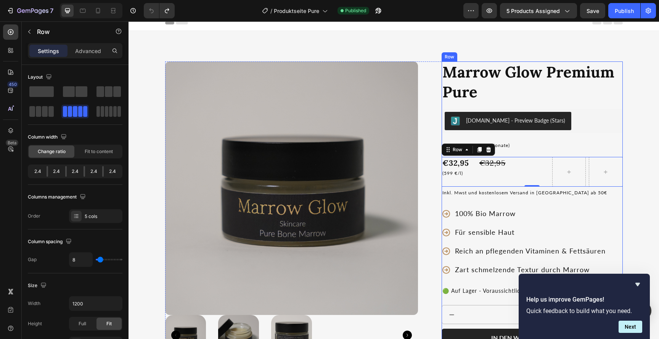
click at [629, 196] on div "Product Images Marrow Glow Premium Pure Product Title Judge.me - Preview Badge …" at bounding box center [393, 276] width 515 height 431
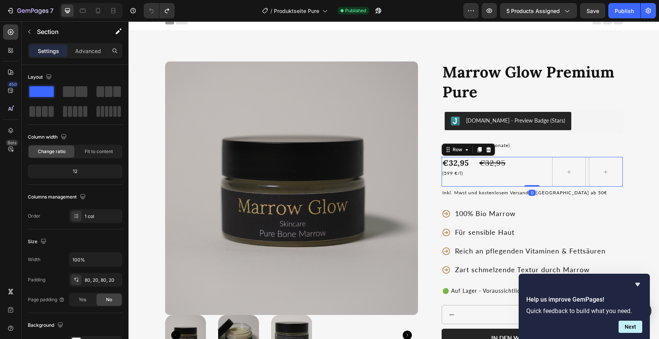
click at [520, 179] on div "Text Block" at bounding box center [532, 172] width 34 height 30
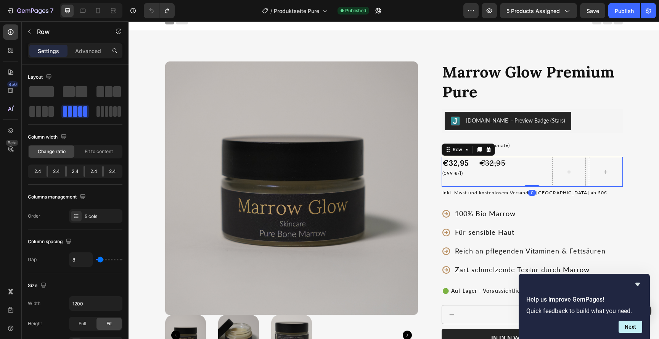
drag, startPoint x: 529, startPoint y: 184, endPoint x: 528, endPoint y: 178, distance: 5.7
click at [528, 178] on div "€32,95 Product Price Product Price (599 €/l) Text Block €32,95 Product Price Pr…" at bounding box center [532, 172] width 181 height 30
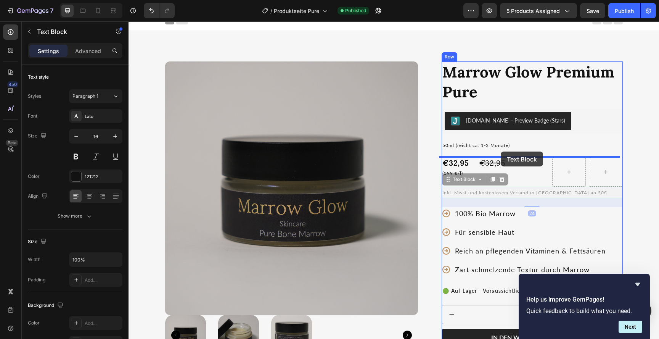
drag, startPoint x: 498, startPoint y: 191, endPoint x: 501, endPoint y: 151, distance: 39.4
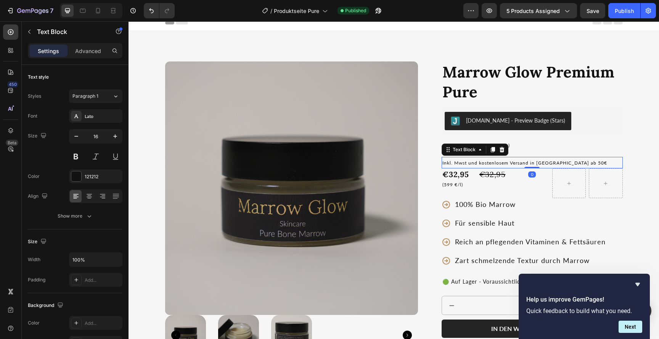
drag, startPoint x: 530, startPoint y: 177, endPoint x: 531, endPoint y: 153, distance: 24.0
click at [531, 153] on div "Marrow Glow Premium Pure Product Title Judge.me - Preview Badge (Stars) Judge.m…" at bounding box center [532, 272] width 181 height 422
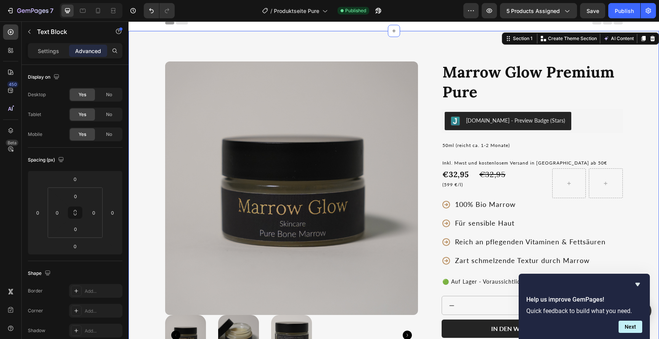
click at [627, 146] on div "Product Images Marrow Glow Premium Pure Product Title Judge.me - Preview Badge …" at bounding box center [393, 272] width 515 height 422
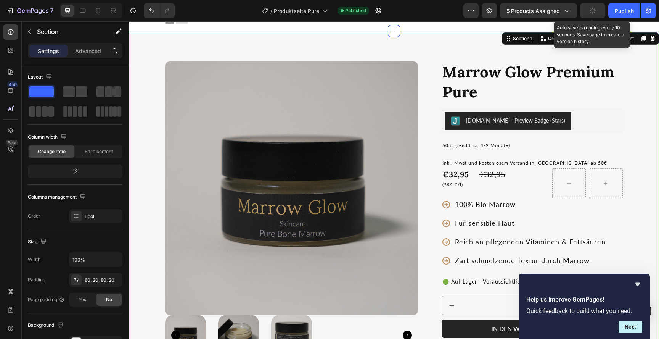
click at [591, 6] on button "button" at bounding box center [592, 10] width 25 height 15
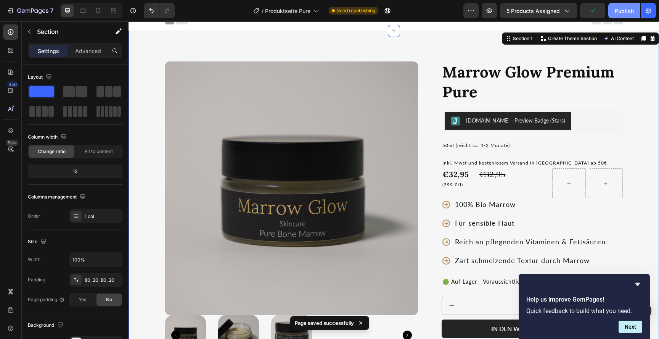
click at [620, 11] on div "Publish" at bounding box center [624, 11] width 19 height 8
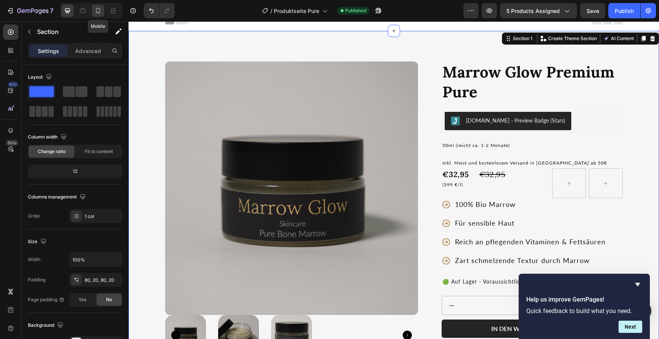
click at [93, 11] on div at bounding box center [98, 11] width 12 height 12
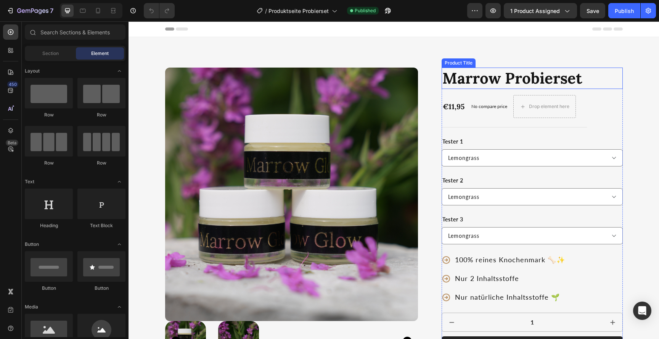
click at [514, 84] on h1 "Marrow Probierset" at bounding box center [532, 78] width 181 height 21
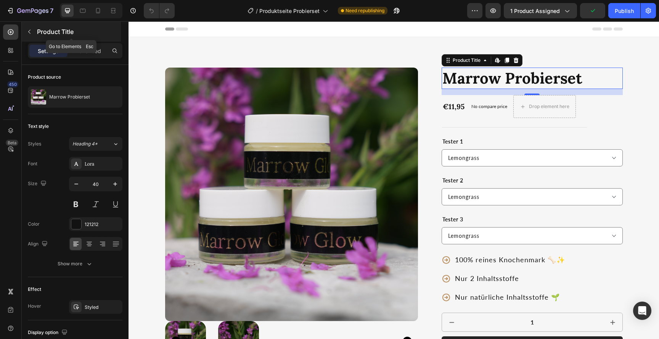
click at [27, 35] on button "button" at bounding box center [29, 32] width 12 height 12
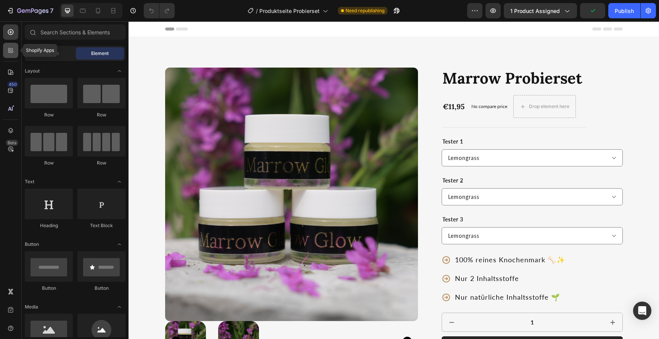
click at [11, 50] on icon at bounding box center [11, 51] width 8 height 8
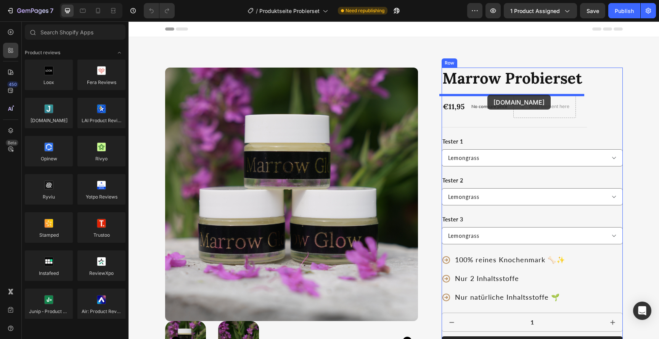
drag, startPoint x: 185, startPoint y: 135, endPoint x: 487, endPoint y: 95, distance: 305.5
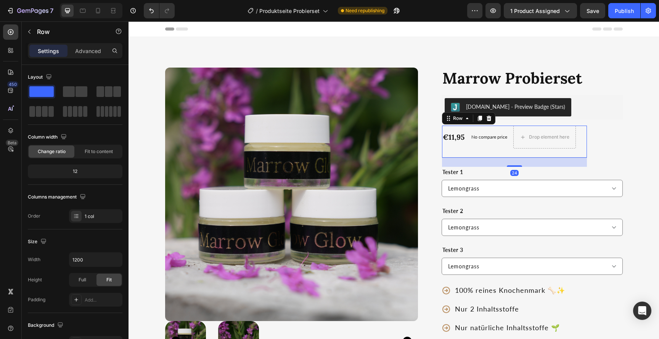
click at [459, 153] on div "€11,95 Product Price Product Price No compare price Product Price Drop element …" at bounding box center [514, 141] width 145 height 32
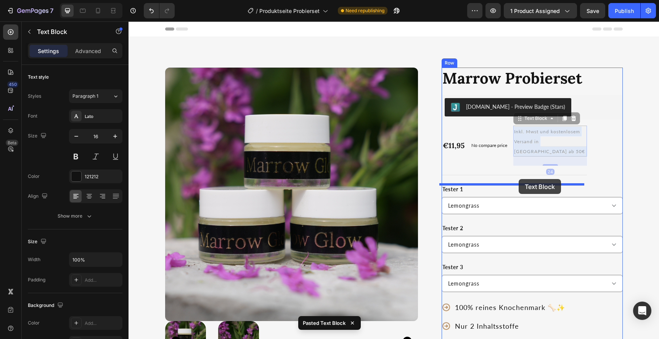
drag, startPoint x: 536, startPoint y: 142, endPoint x: 519, endPoint y: 179, distance: 40.9
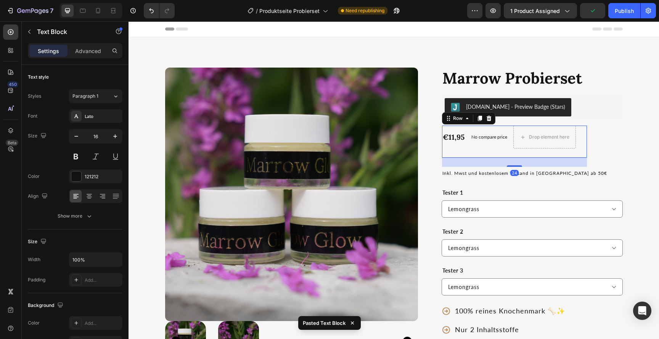
click at [519, 155] on div "€11,95 Product Price Product Price No compare price Product Price Drop element …" at bounding box center [514, 141] width 145 height 32
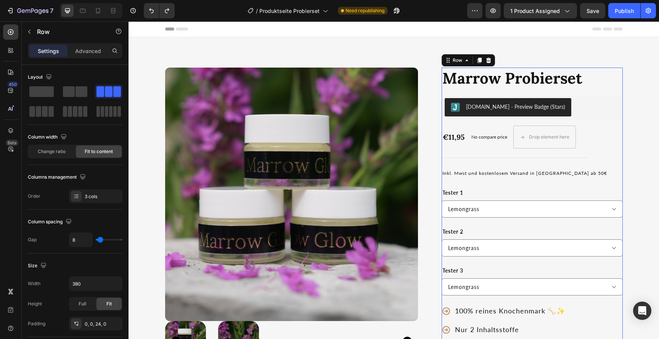
click at [509, 155] on div "€11,95 Product Price Product Price No compare price Product Price Drop element …" at bounding box center [514, 141] width 145 height 32
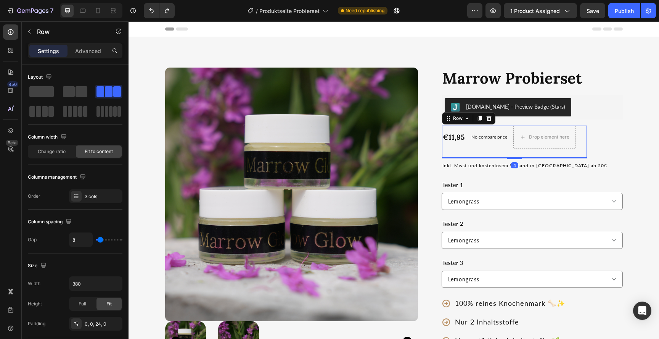
drag, startPoint x: 511, startPoint y: 165, endPoint x: 511, endPoint y: 140, distance: 24.8
click at [509, 145] on div "€11,95 Product Price Product Price No compare price Product Price Drop element …" at bounding box center [514, 141] width 145 height 32
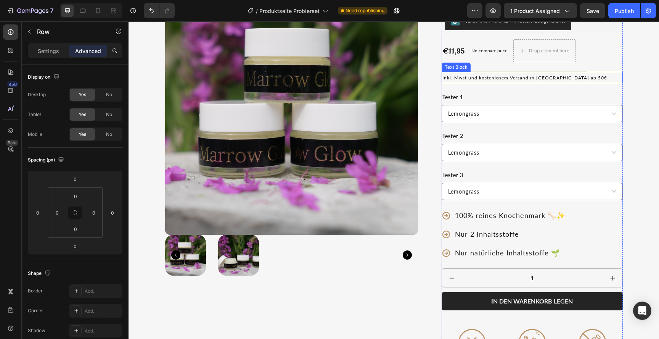
scroll to position [91, 0]
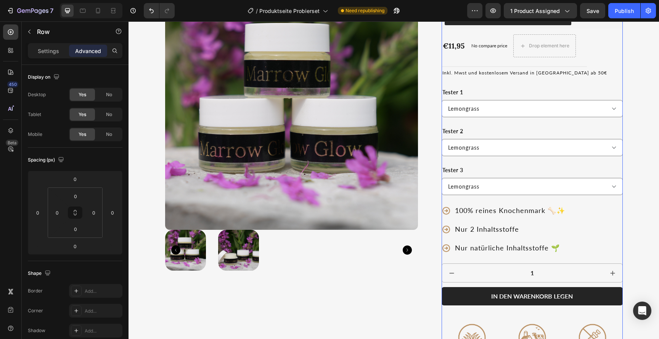
click at [479, 211] on span "100% reines Knochenmark 🦴✨" at bounding box center [510, 210] width 110 height 8
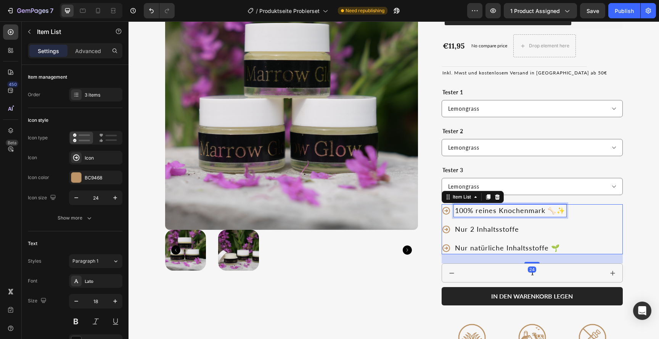
click at [479, 211] on span "100% reines Knochenmark 🦴✨" at bounding box center [510, 210] width 110 height 8
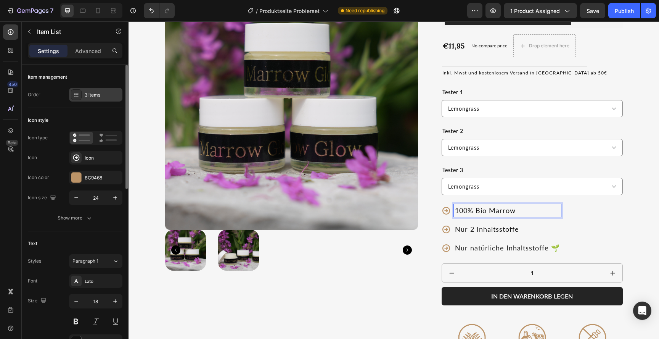
click at [107, 96] on div "3 items" at bounding box center [103, 95] width 36 height 7
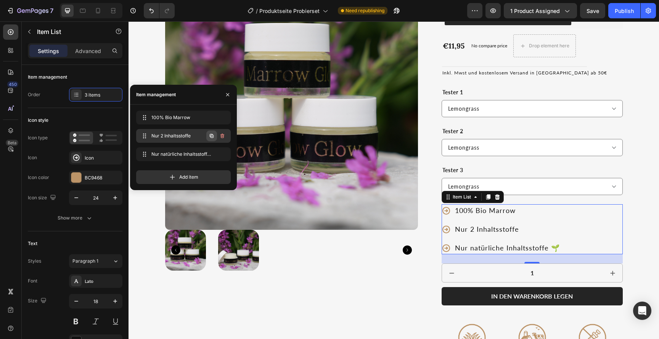
click at [209, 135] on icon "button" at bounding box center [212, 136] width 6 height 6
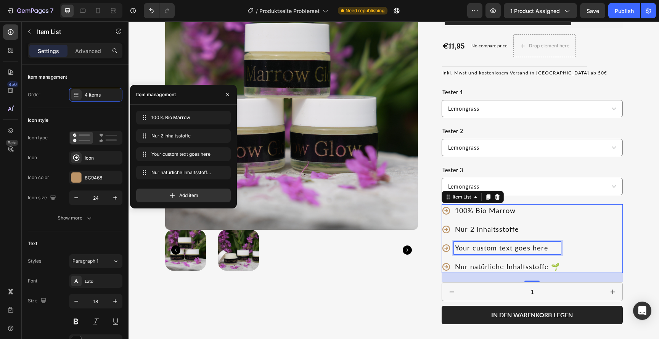
click at [506, 249] on div "Your custom text goes here" at bounding box center [507, 247] width 107 height 13
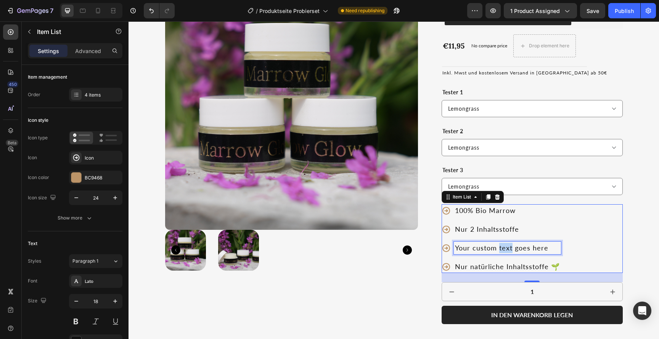
click at [506, 249] on p "Your custom text goes here" at bounding box center [507, 248] width 105 height 10
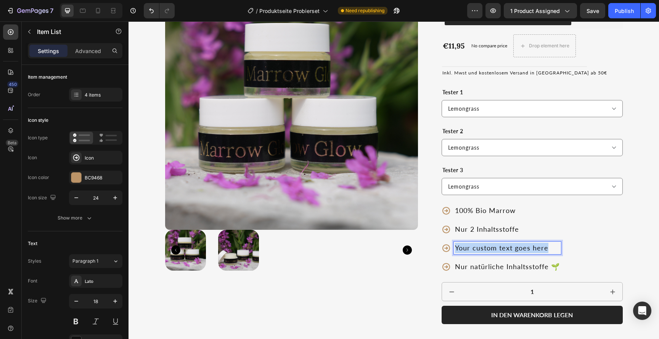
click at [506, 249] on p "Your custom text goes here" at bounding box center [507, 248] width 105 height 10
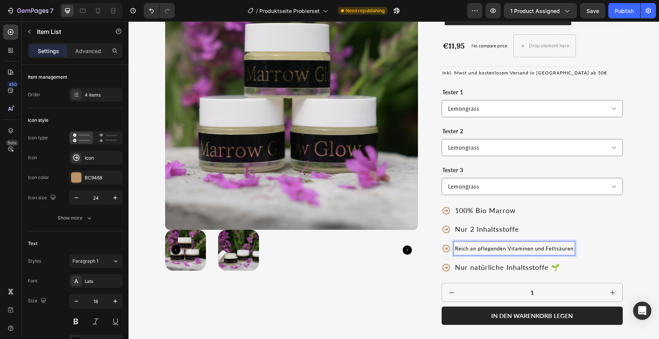
click at [514, 249] on span "Reich an pflegenden Vitaminen und Fettsäuren" at bounding box center [514, 248] width 119 height 6
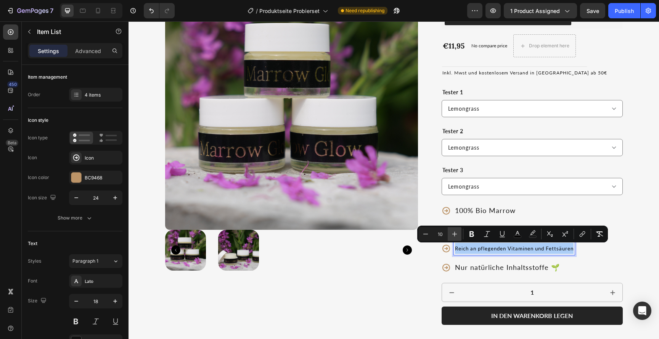
click at [455, 233] on icon "Editor contextual toolbar" at bounding box center [455, 234] width 8 height 8
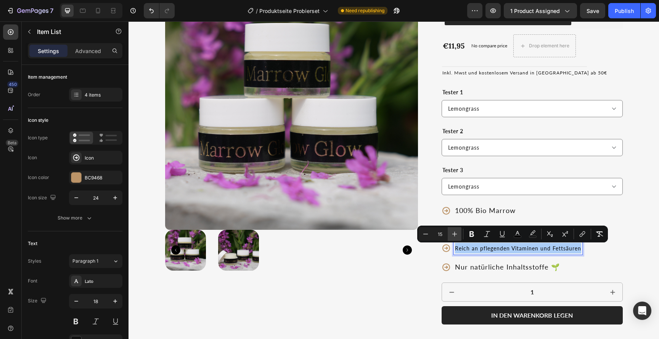
click at [455, 233] on icon "Editor contextual toolbar" at bounding box center [455, 234] width 8 height 8
type input "18"
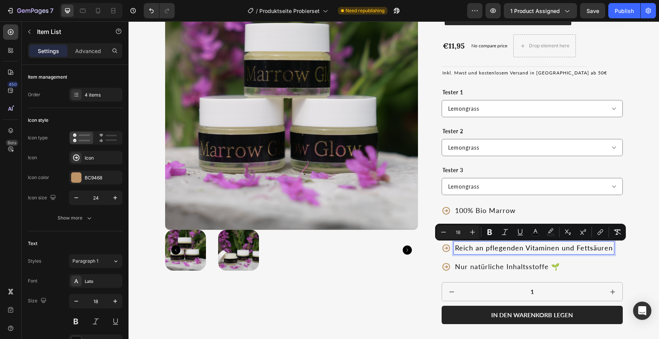
click at [484, 267] on p "Nur natürliche Inhaltsstoffe 🌱" at bounding box center [534, 266] width 158 height 10
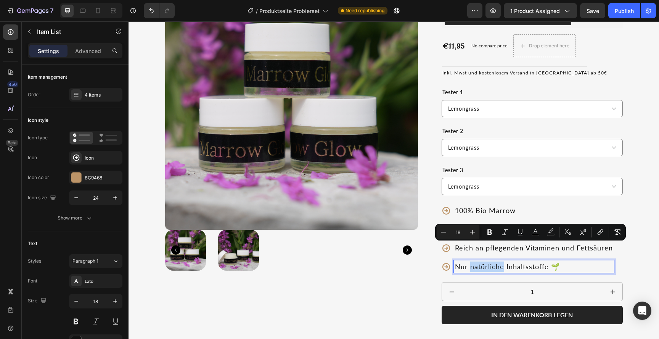
click at [484, 267] on p "Nur natürliche Inhaltsstoffe 🌱" at bounding box center [534, 266] width 158 height 10
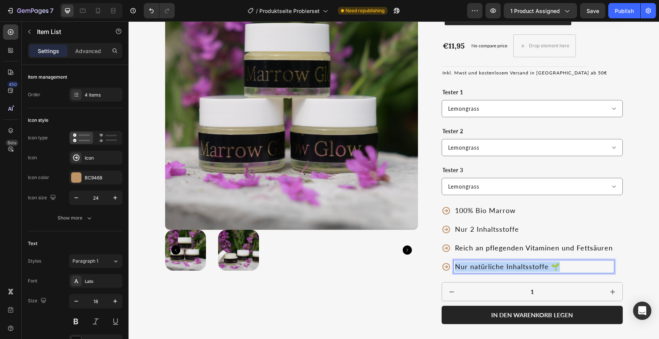
click at [484, 267] on p "Nur natürliche Inhaltsstoffe 🌱" at bounding box center [534, 266] width 158 height 10
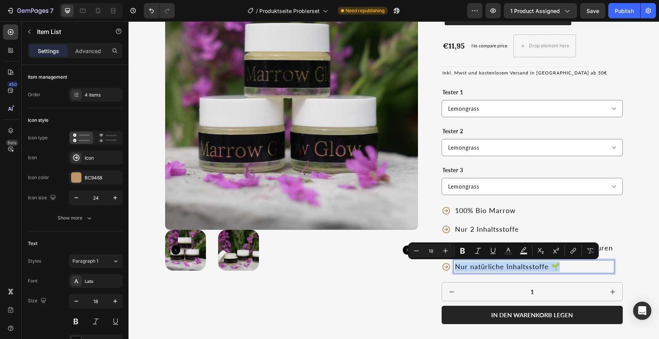
type input "10"
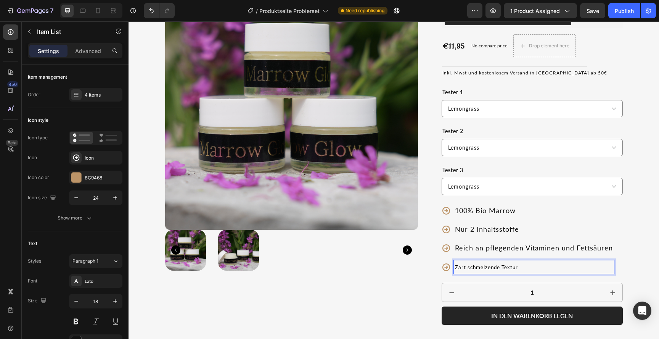
click at [480, 262] on p "Zart schmelzende Textur" at bounding box center [534, 266] width 158 height 11
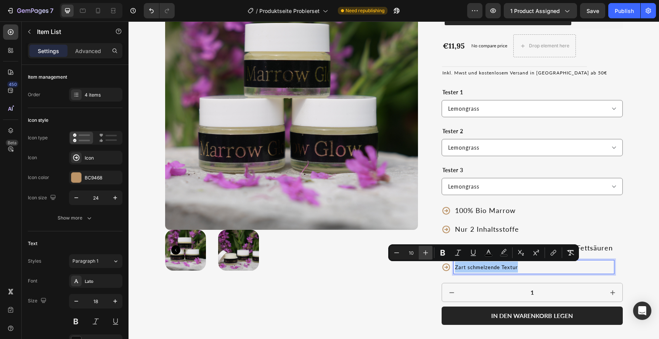
click at [425, 252] on icon "Editor contextual toolbar" at bounding box center [425, 252] width 5 height 5
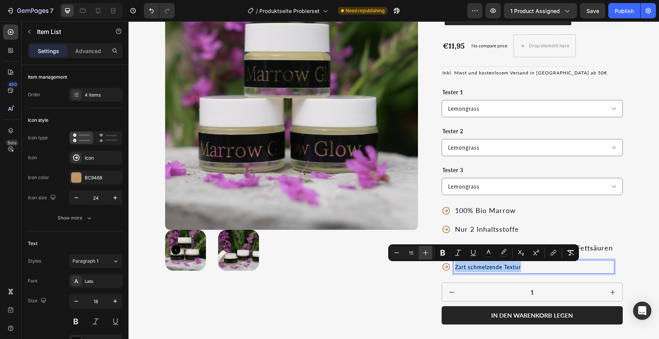
click at [425, 252] on icon "Editor contextual toolbar" at bounding box center [425, 252] width 5 height 5
type input "18"
click at [391, 275] on div "Product Images" at bounding box center [291, 274] width 253 height 597
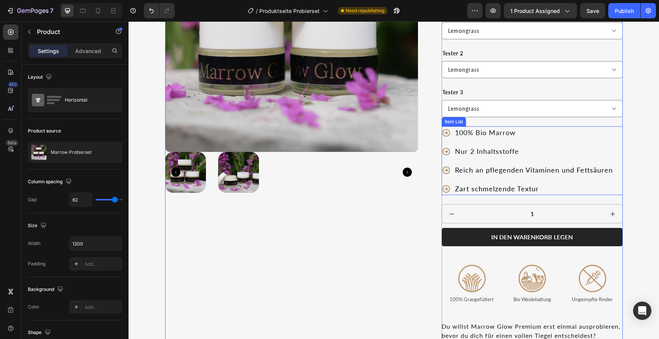
scroll to position [171, 0]
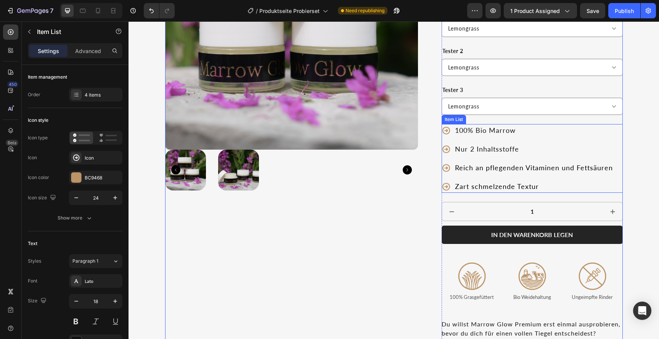
click at [454, 189] on div "Zart schmelzende Textur" at bounding box center [534, 186] width 160 height 13
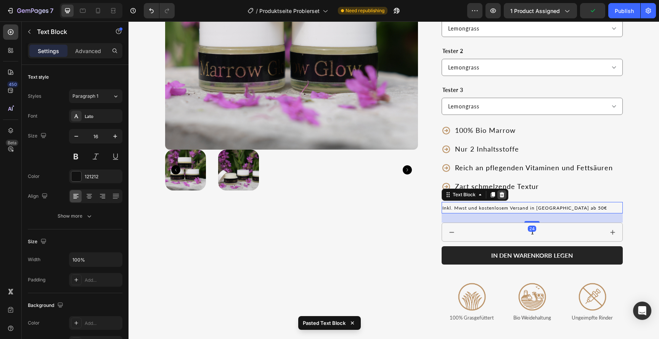
click at [500, 193] on icon at bounding box center [502, 194] width 5 height 5
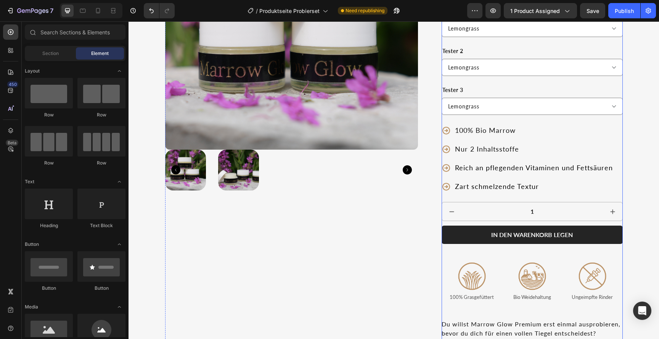
click at [474, 199] on div "Marrow Probierset Product Title [DOMAIN_NAME] - Preview Badge (Stars) [DOMAIN_N…" at bounding box center [532, 194] width 181 height 597
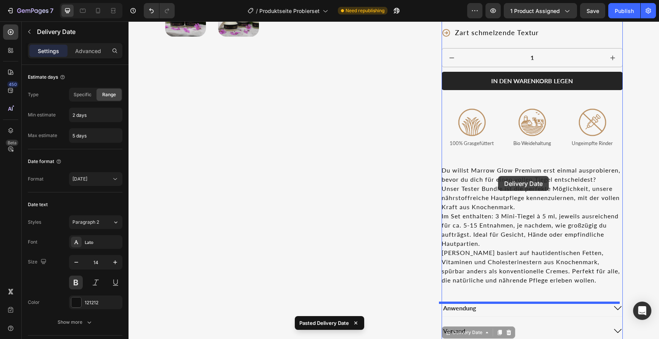
scroll to position [245, 0]
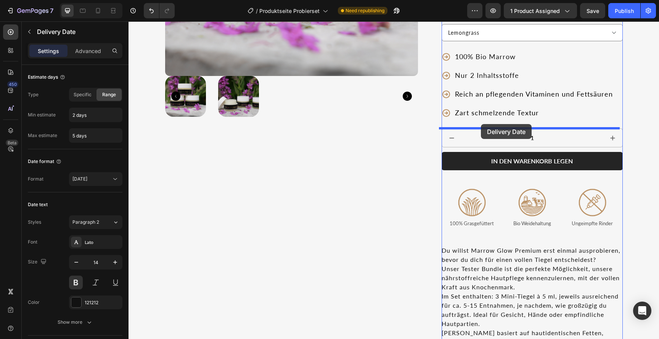
drag, startPoint x: 489, startPoint y: 216, endPoint x: 481, endPoint y: 124, distance: 92.7
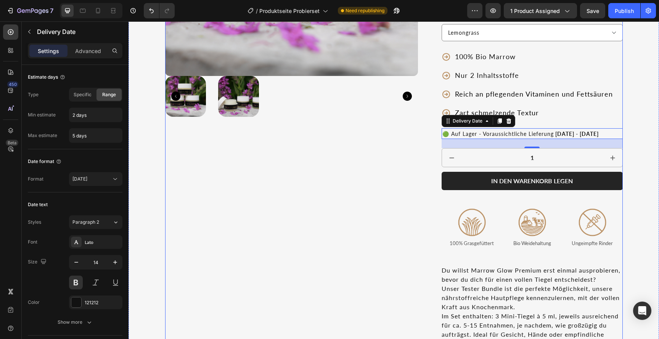
click at [385, 146] on div "Product Images" at bounding box center [291, 131] width 253 height 617
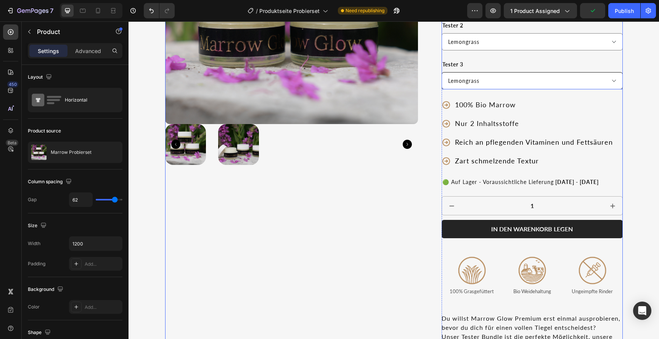
scroll to position [244, 0]
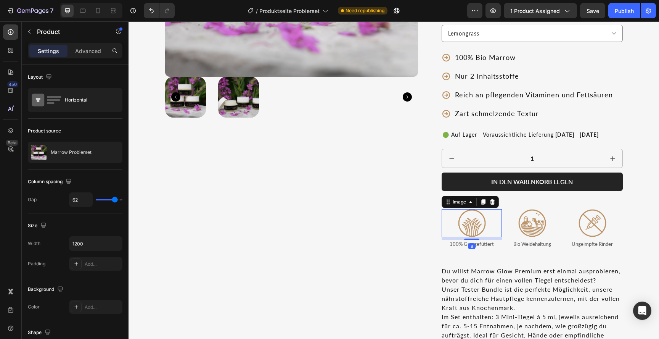
click at [496, 217] on div at bounding box center [472, 223] width 60 height 28
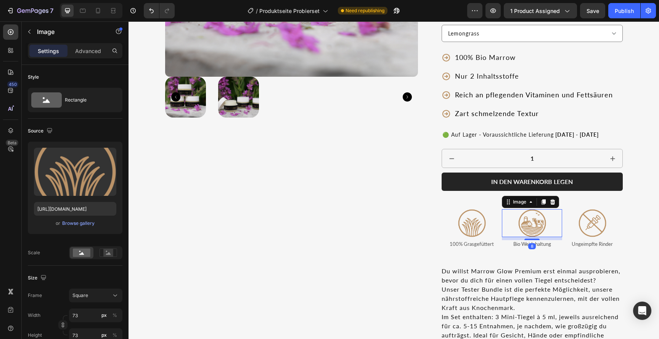
click at [502, 218] on div at bounding box center [532, 223] width 60 height 28
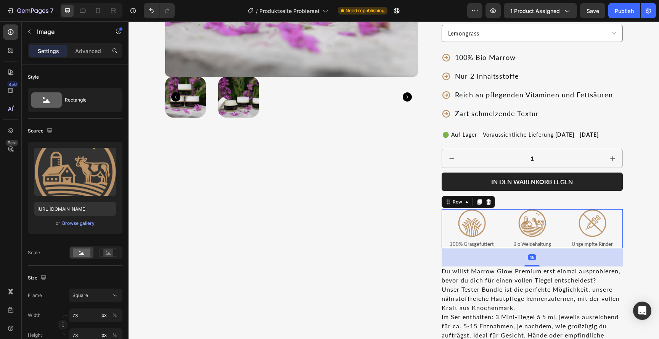
click at [498, 217] on div "Image 100% Grasgefüttert Text Block" at bounding box center [472, 228] width 60 height 39
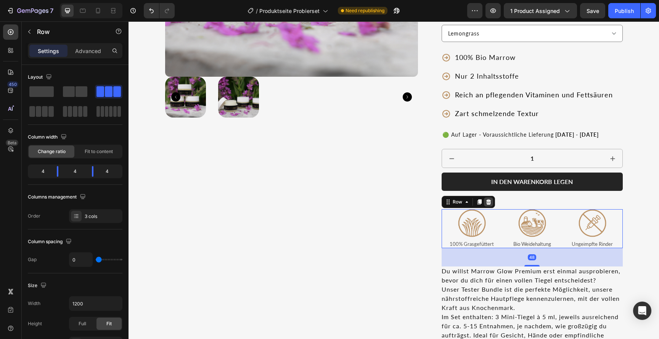
click at [487, 205] on div at bounding box center [488, 201] width 9 height 9
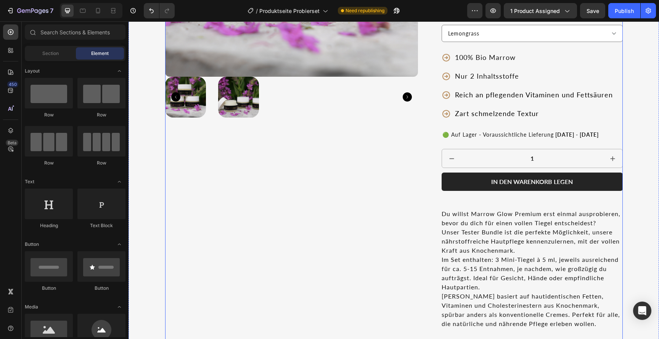
click at [433, 200] on div "Product Images Marrow Probierset Product Title [DOMAIN_NAME] - Preview Badge (S…" at bounding box center [394, 102] width 458 height 559
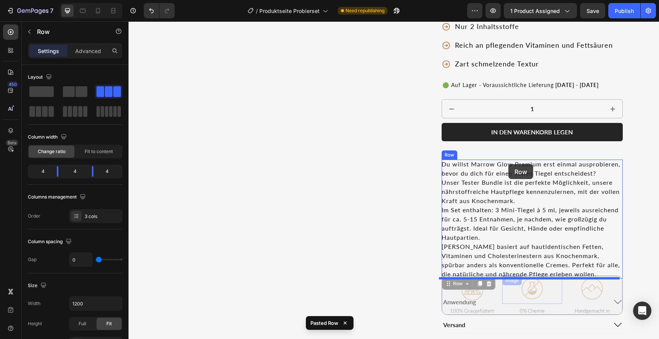
scroll to position [282, 0]
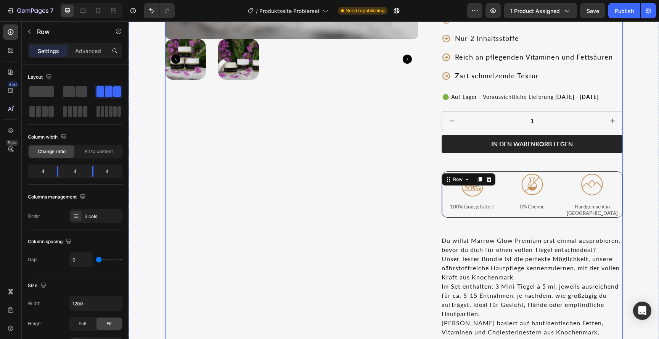
click at [398, 213] on div "Product Images" at bounding box center [291, 98] width 253 height 624
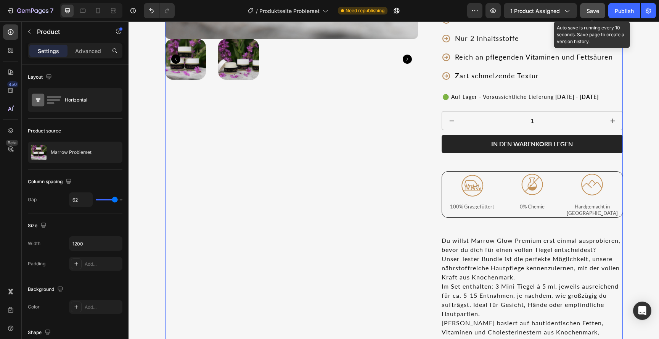
click at [591, 14] on button "Save" at bounding box center [592, 10] width 25 height 15
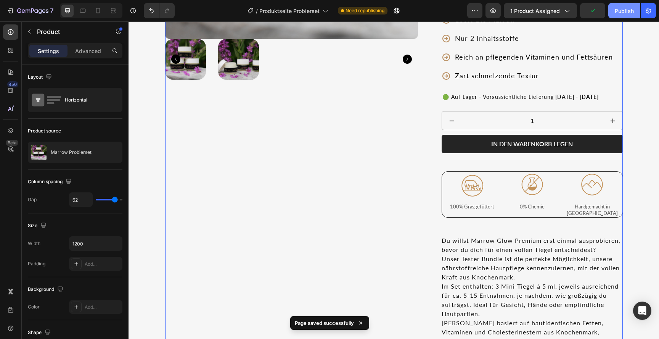
click at [623, 15] on button "Publish" at bounding box center [624, 10] width 32 height 15
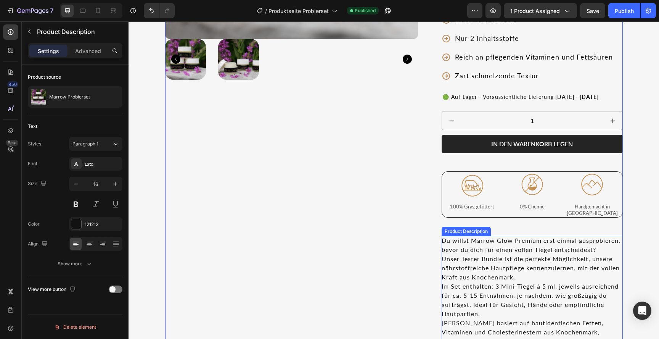
click at [556, 259] on p "Unser Tester Bundle ist die perfekte Möglichkeit, unsere nährstoffreiche Hautpf…" at bounding box center [531, 268] width 178 height 26
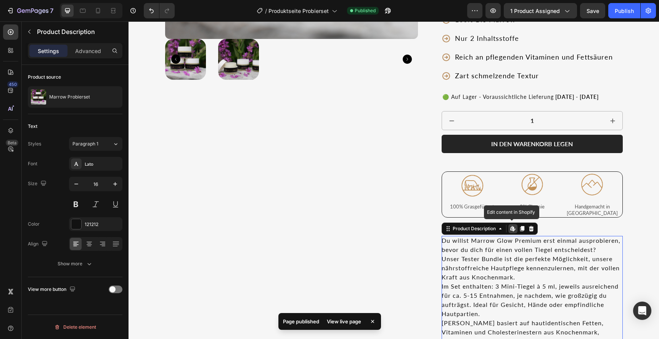
click at [513, 226] on icon at bounding box center [513, 227] width 1 height 3
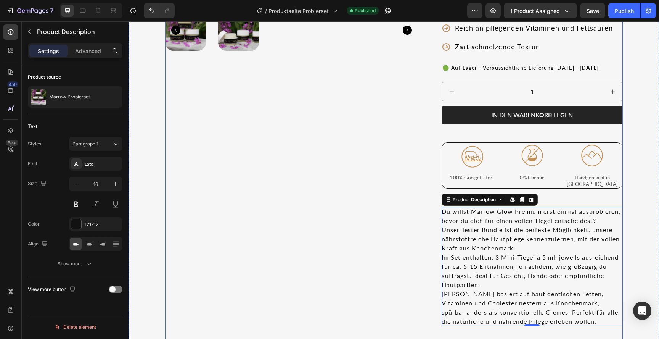
scroll to position [506, 0]
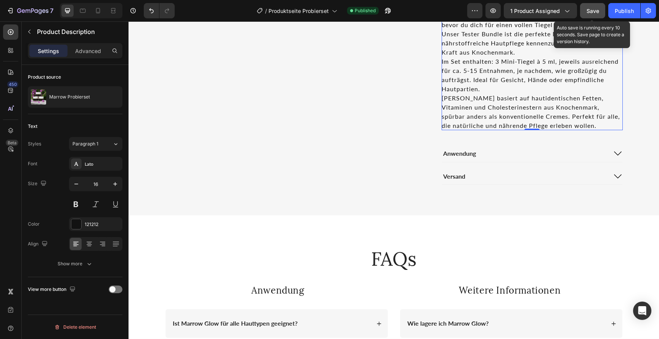
click at [593, 11] on span "Save" at bounding box center [593, 11] width 13 height 6
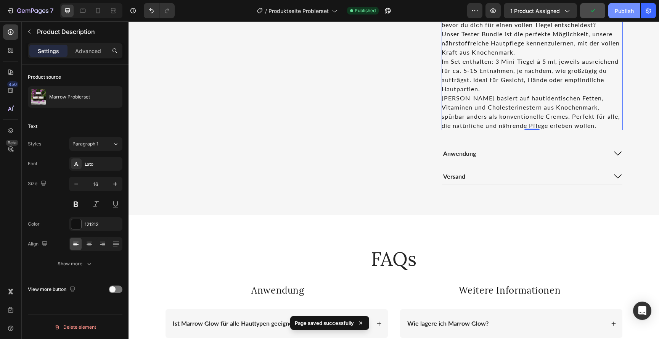
click at [625, 10] on div "Publish" at bounding box center [624, 11] width 19 height 8
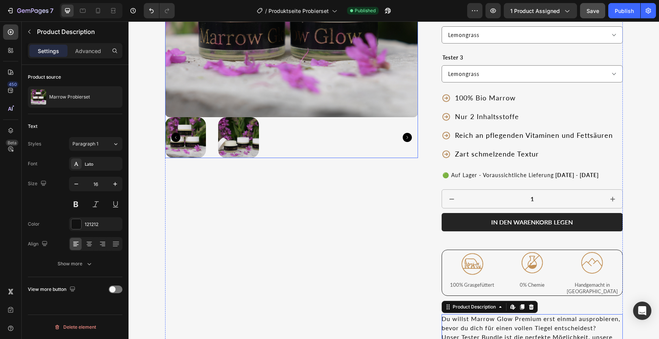
scroll to position [0, 0]
